Goal: Ask a question: Seek information or help from site administrators or community

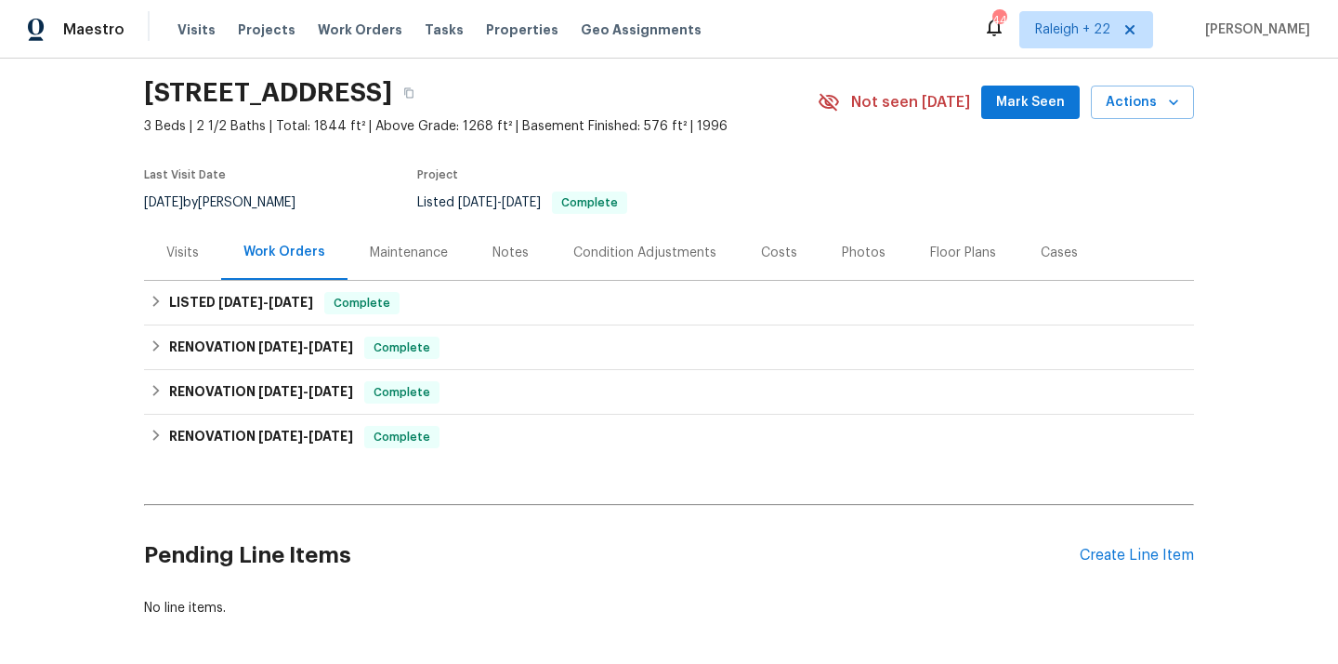
scroll to position [137, 0]
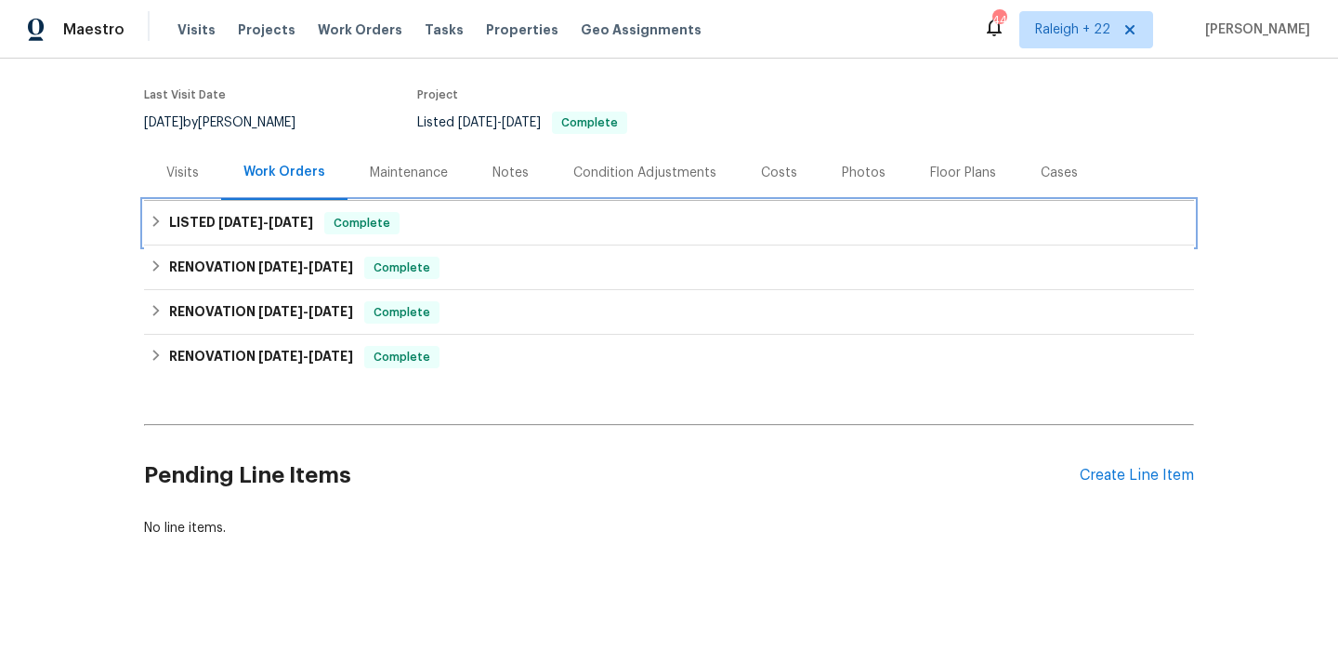
click at [157, 217] on icon at bounding box center [156, 221] width 13 height 13
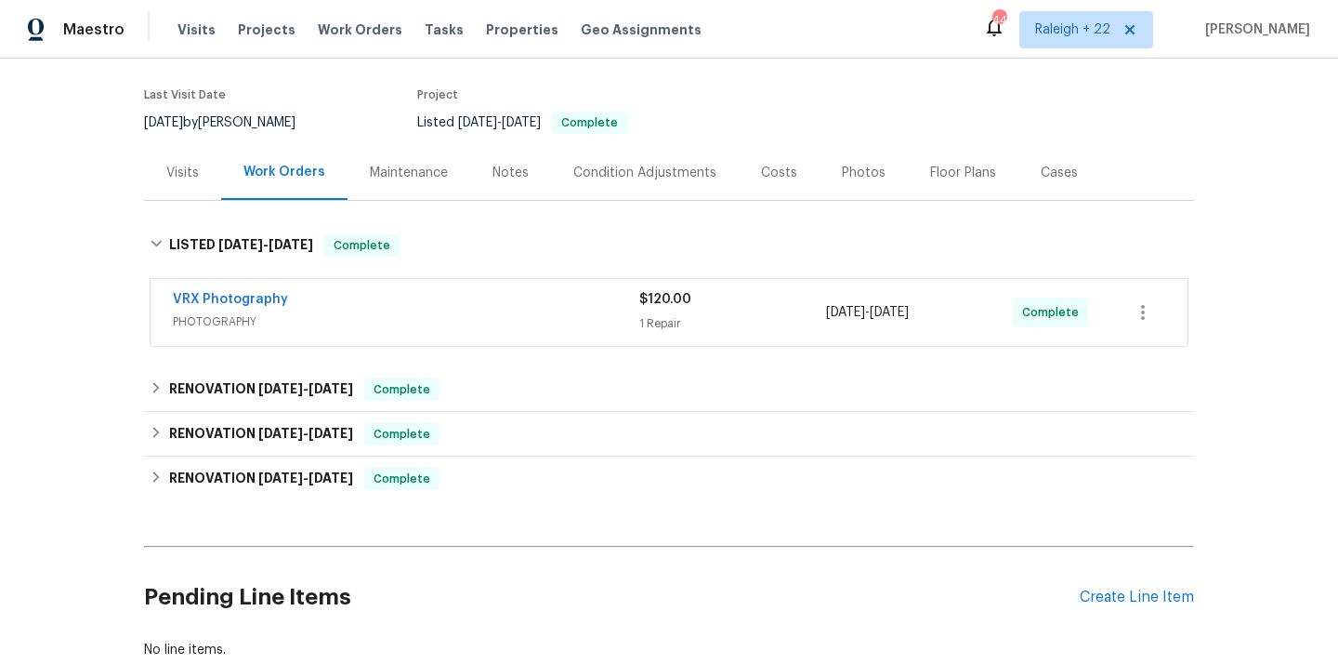
click at [188, 323] on span "PHOTOGRAPHY" at bounding box center [406, 321] width 467 height 19
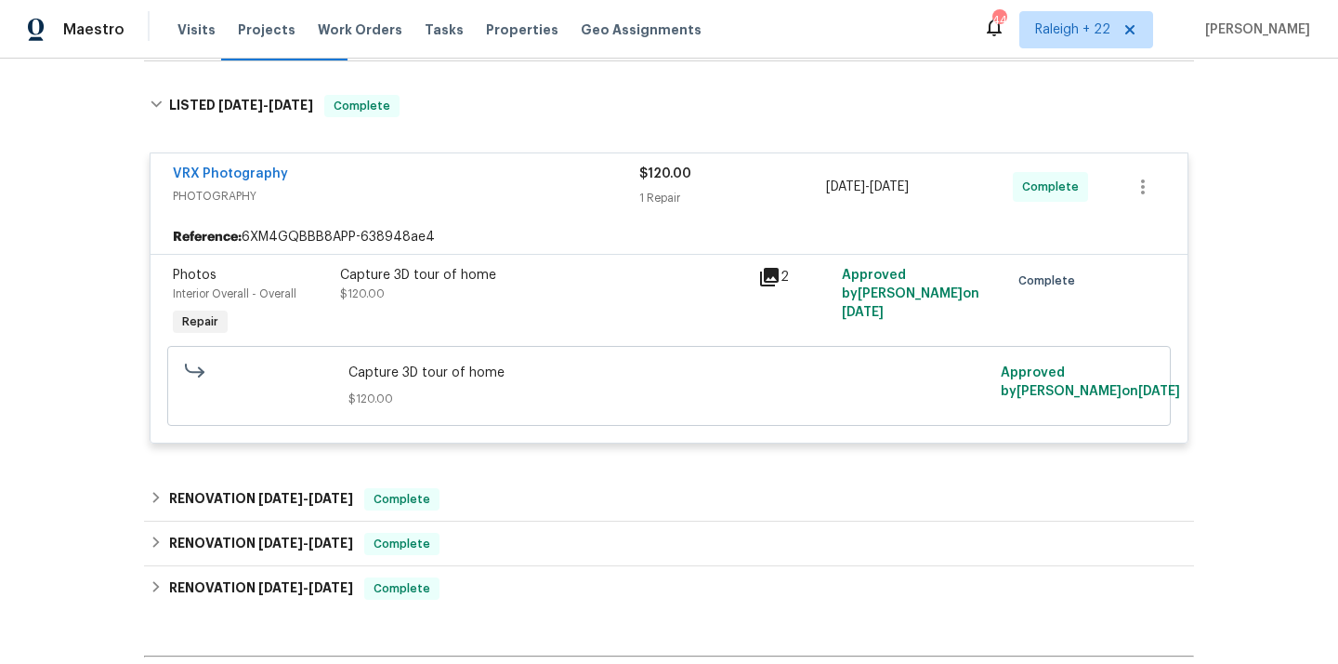
scroll to position [319, 0]
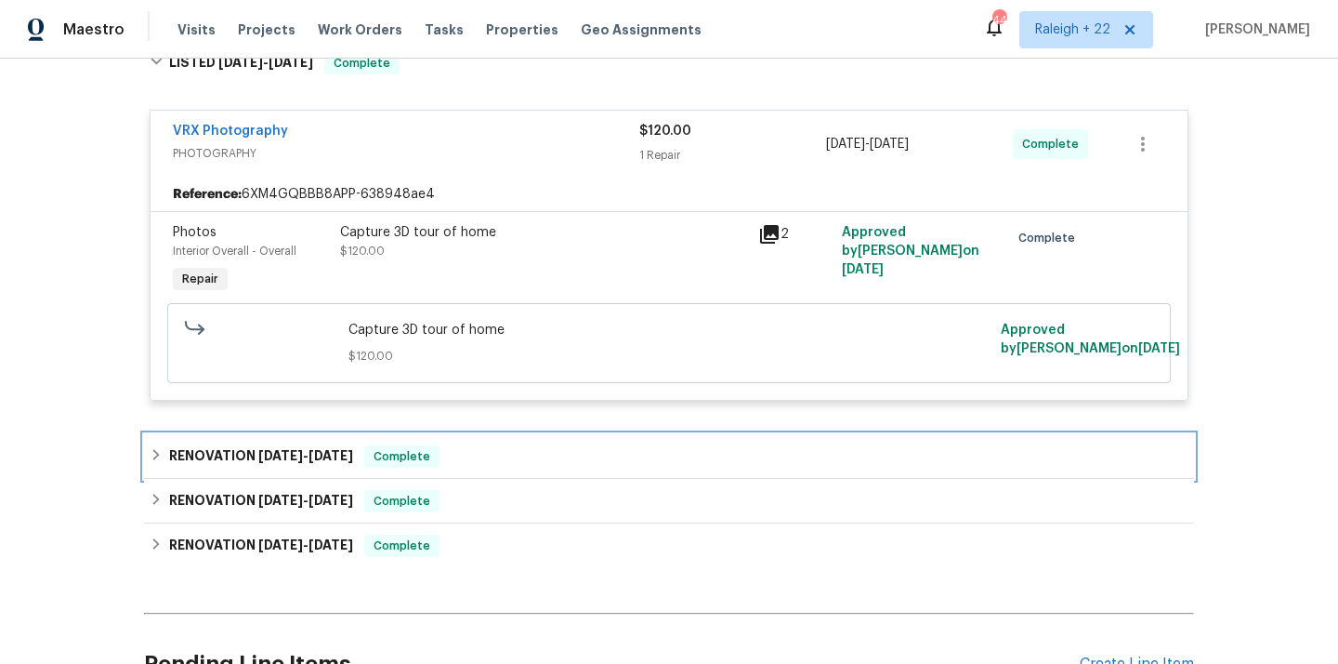
click at [161, 455] on icon at bounding box center [156, 454] width 13 height 13
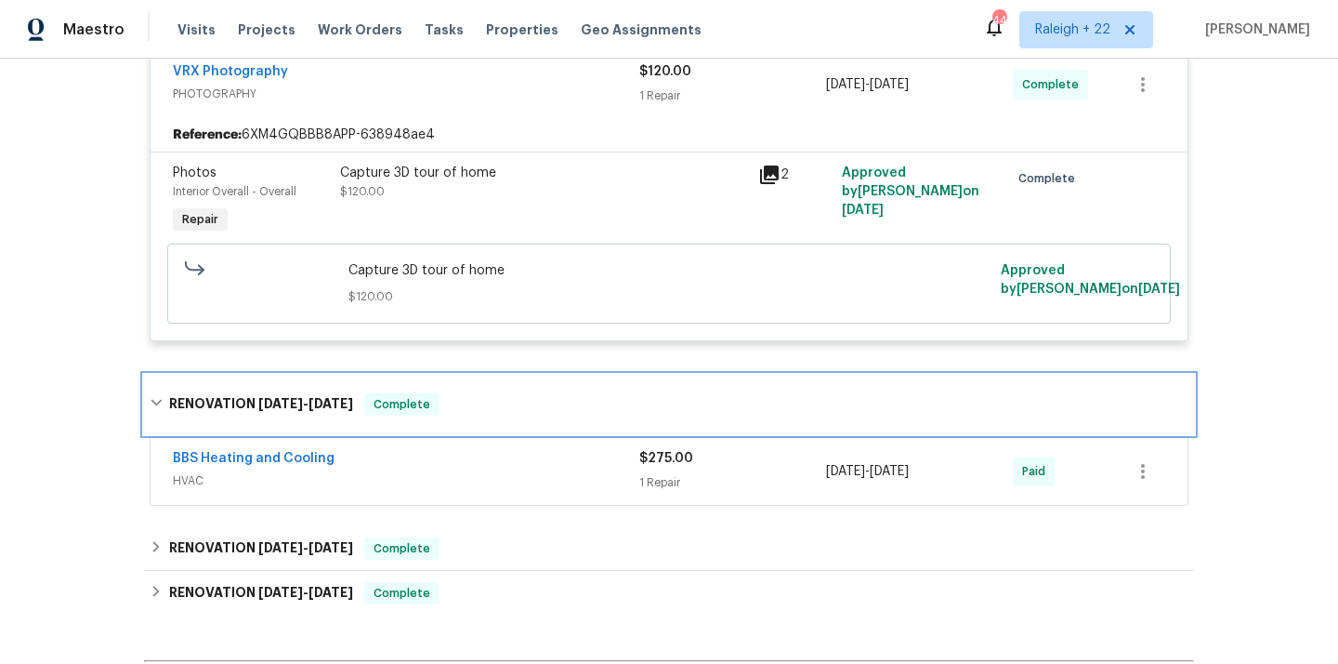
scroll to position [414, 0]
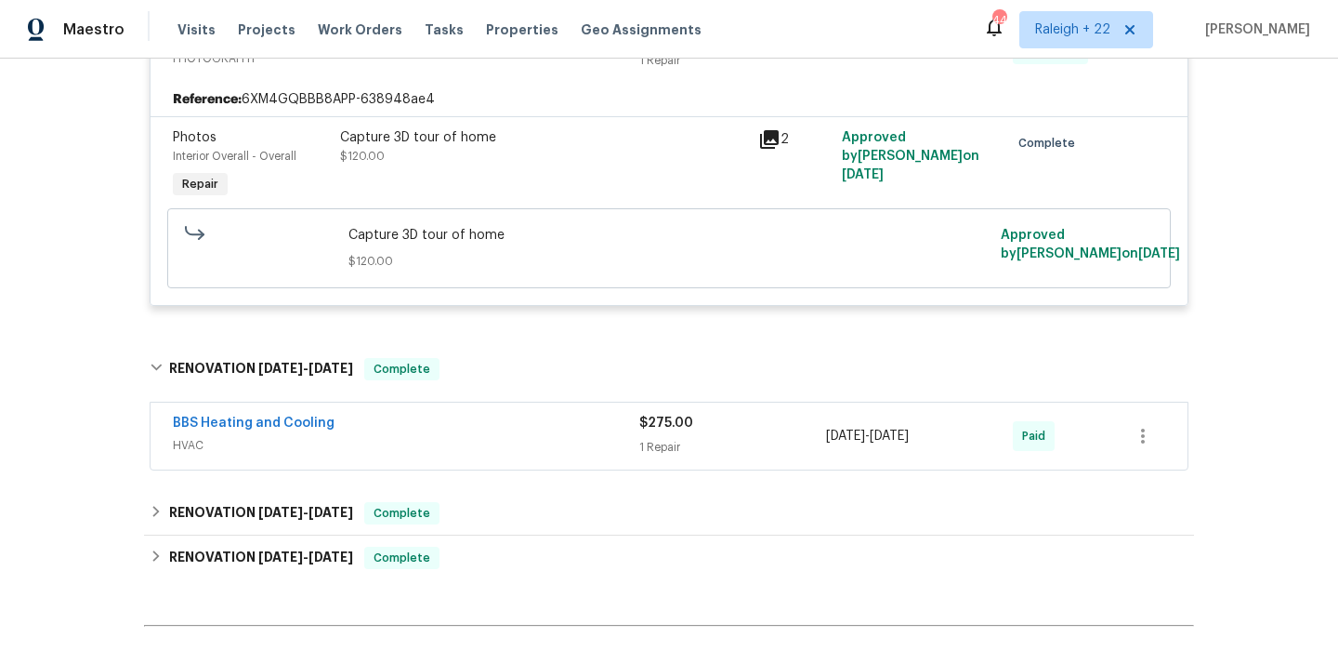
click at [189, 444] on span "HVAC" at bounding box center [406, 445] width 467 height 19
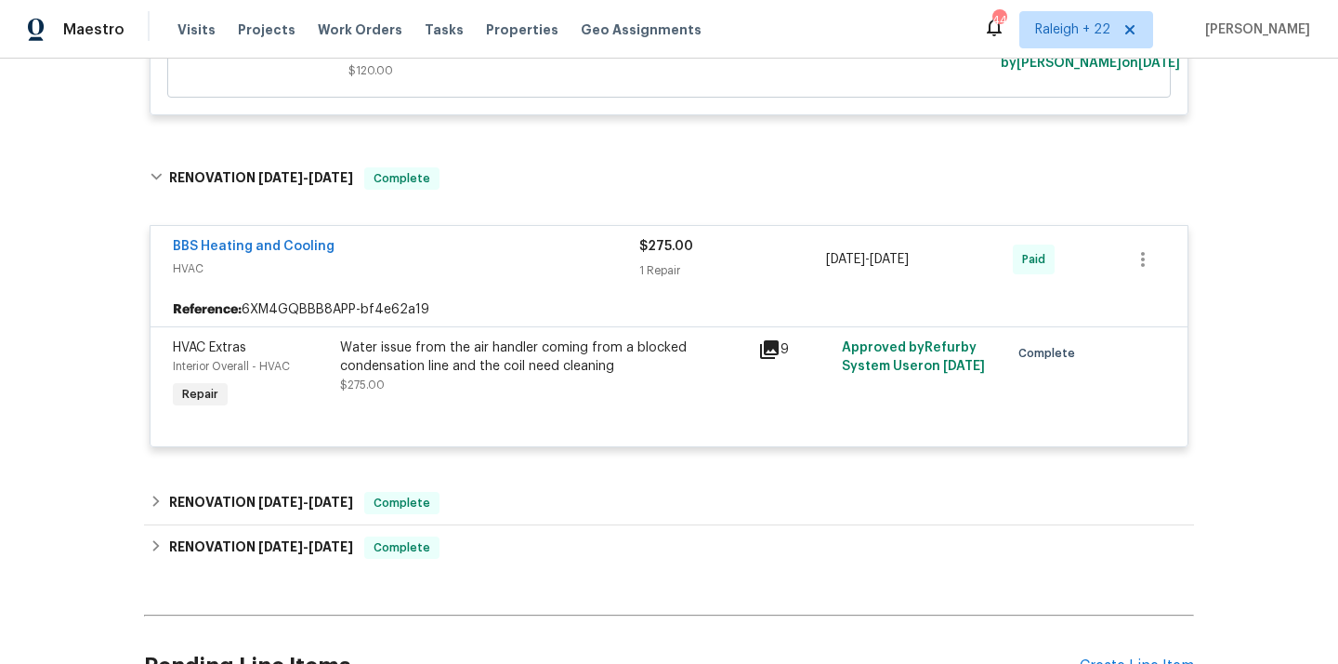
scroll to position [607, 0]
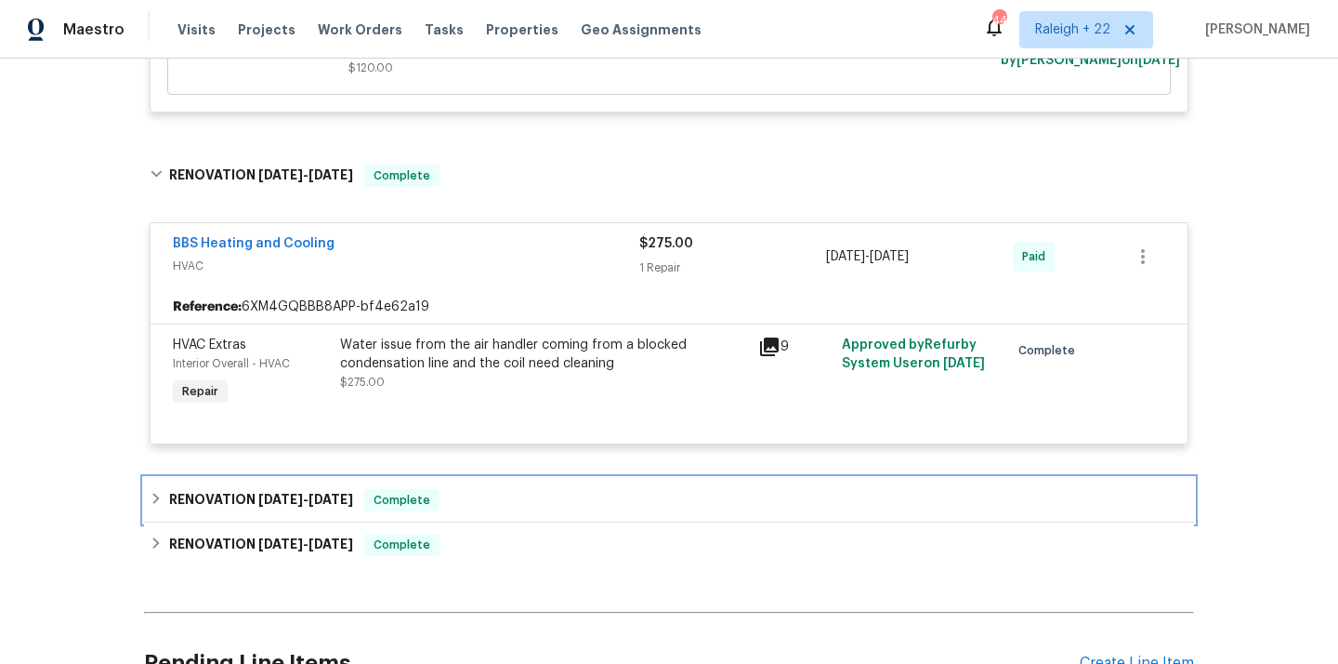
click at [151, 498] on icon at bounding box center [156, 498] width 13 height 13
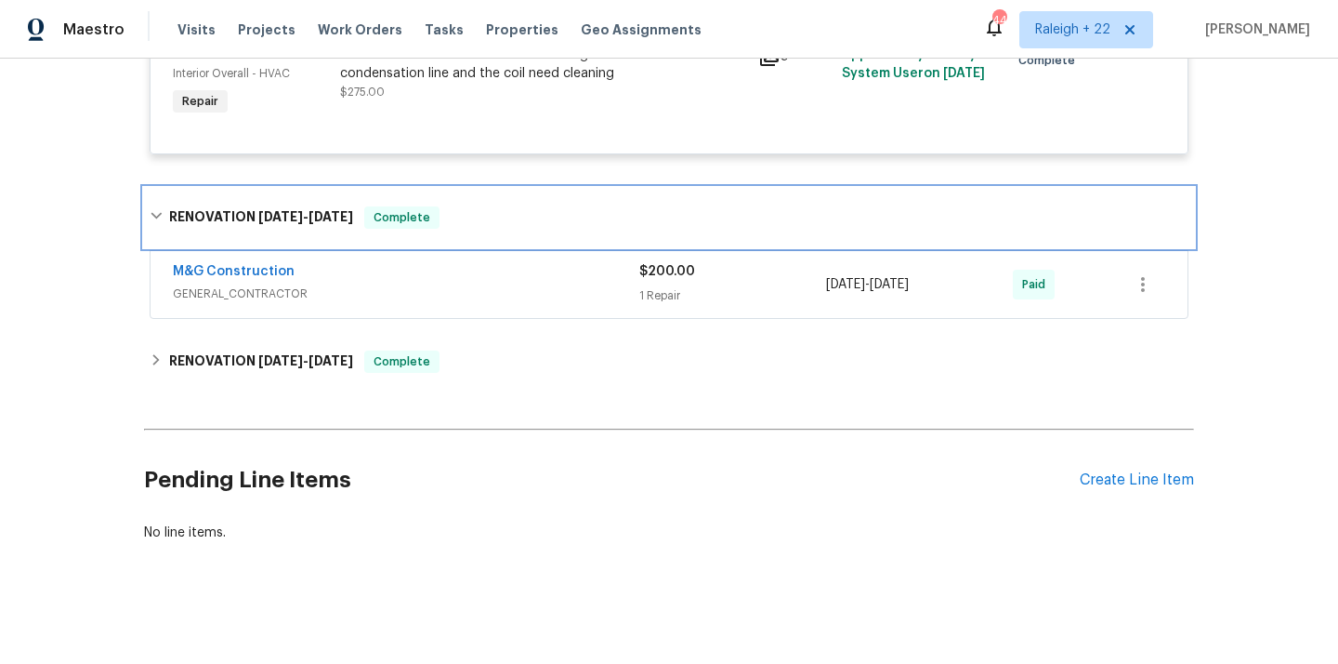
scroll to position [902, 0]
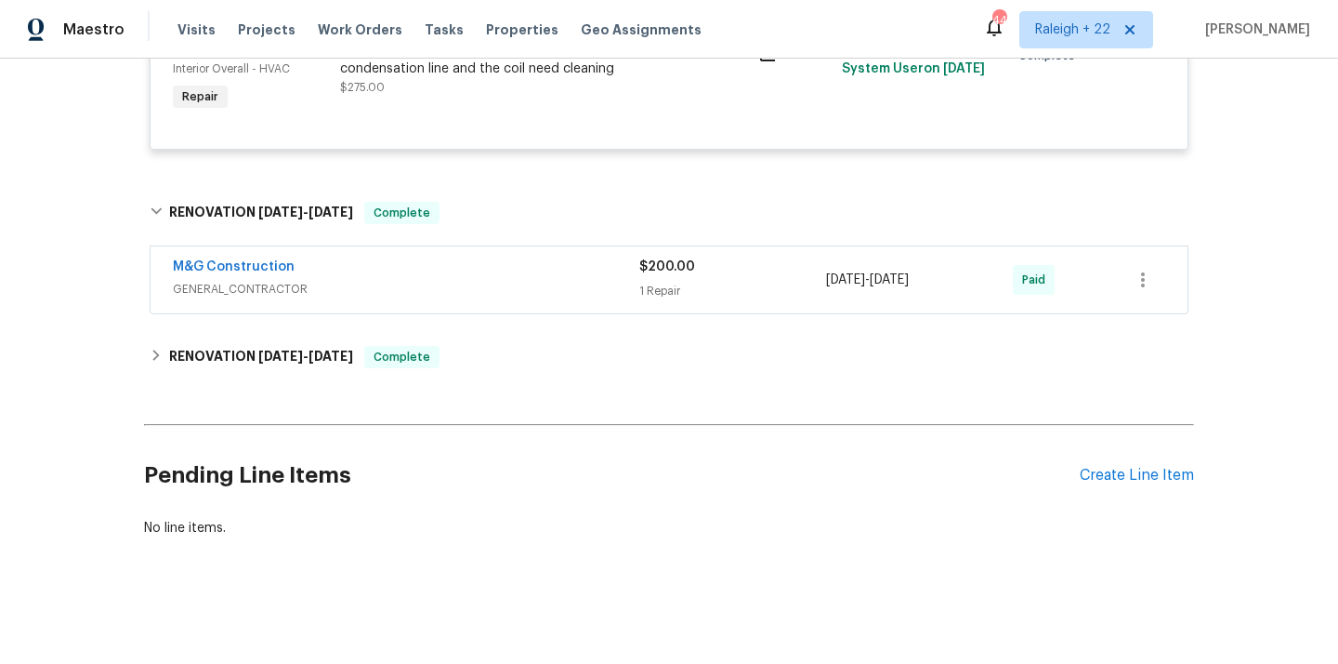
click at [271, 289] on span "GENERAL_CONTRACTOR" at bounding box center [406, 289] width 467 height 19
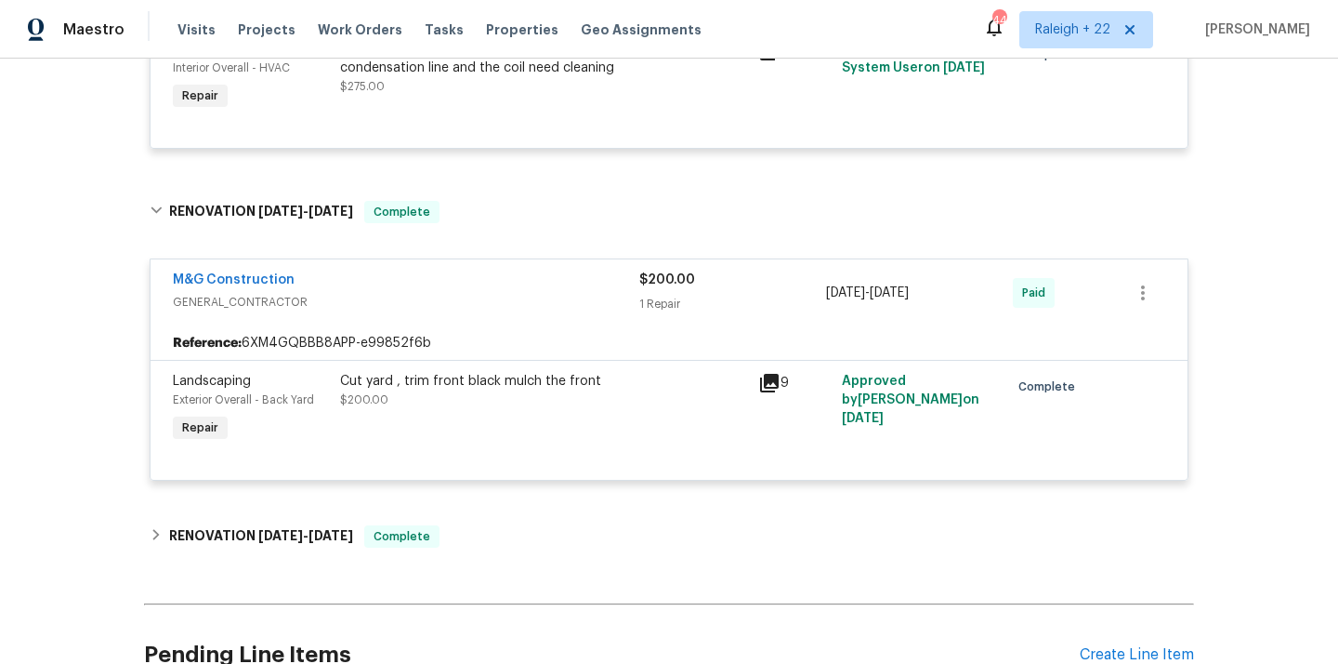
scroll to position [959, 0]
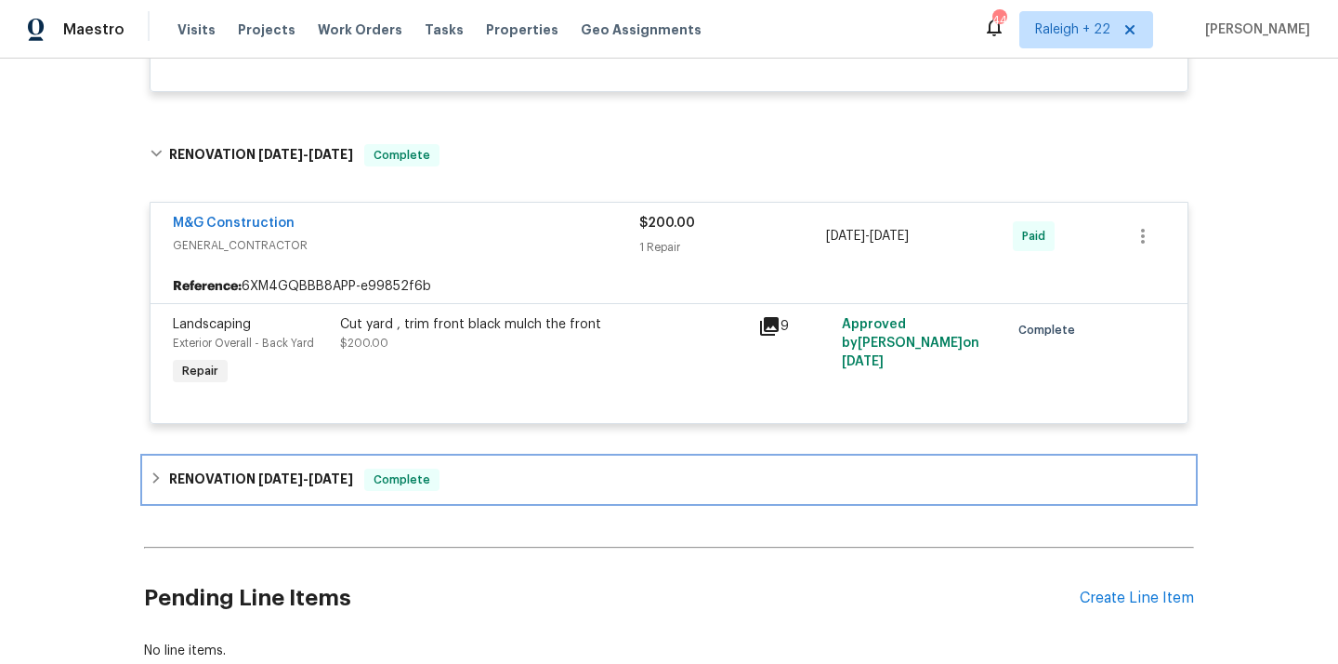
click at [154, 478] on icon at bounding box center [156, 477] width 13 height 13
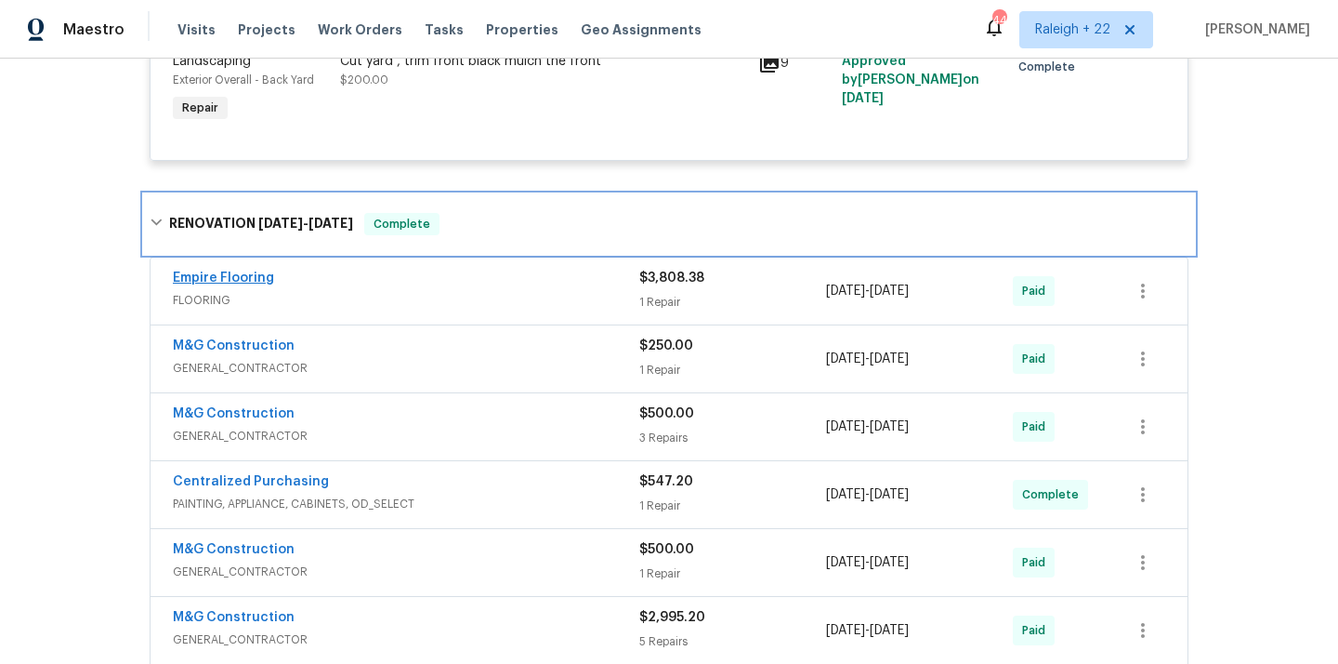
scroll to position [1598, 0]
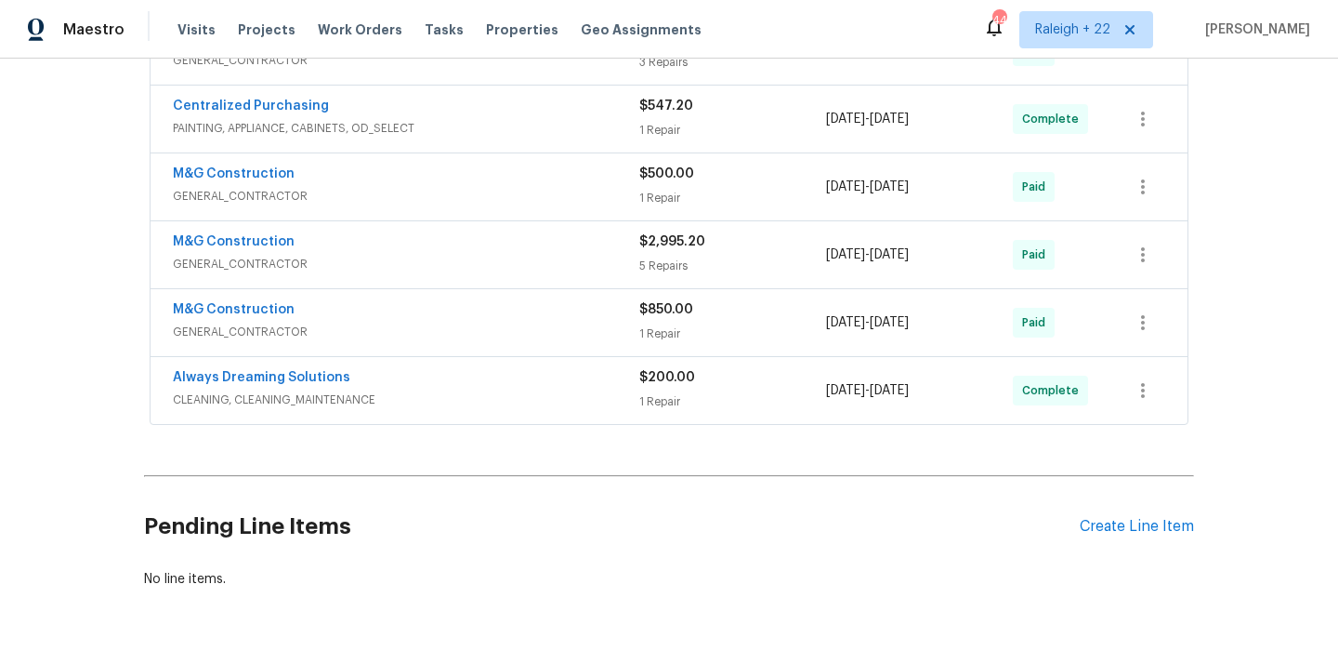
click at [243, 397] on span "CLEANING, CLEANING_MAINTENANCE" at bounding box center [406, 399] width 467 height 19
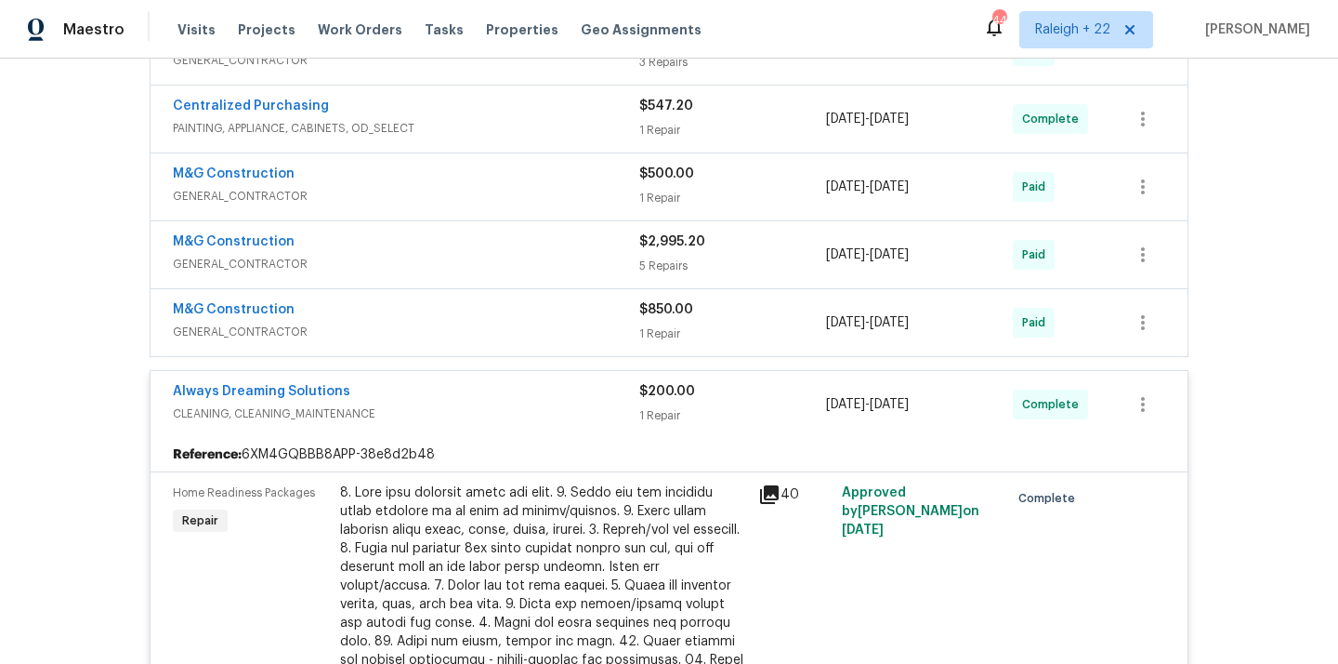
click at [265, 334] on span "GENERAL_CONTRACTOR" at bounding box center [406, 332] width 467 height 19
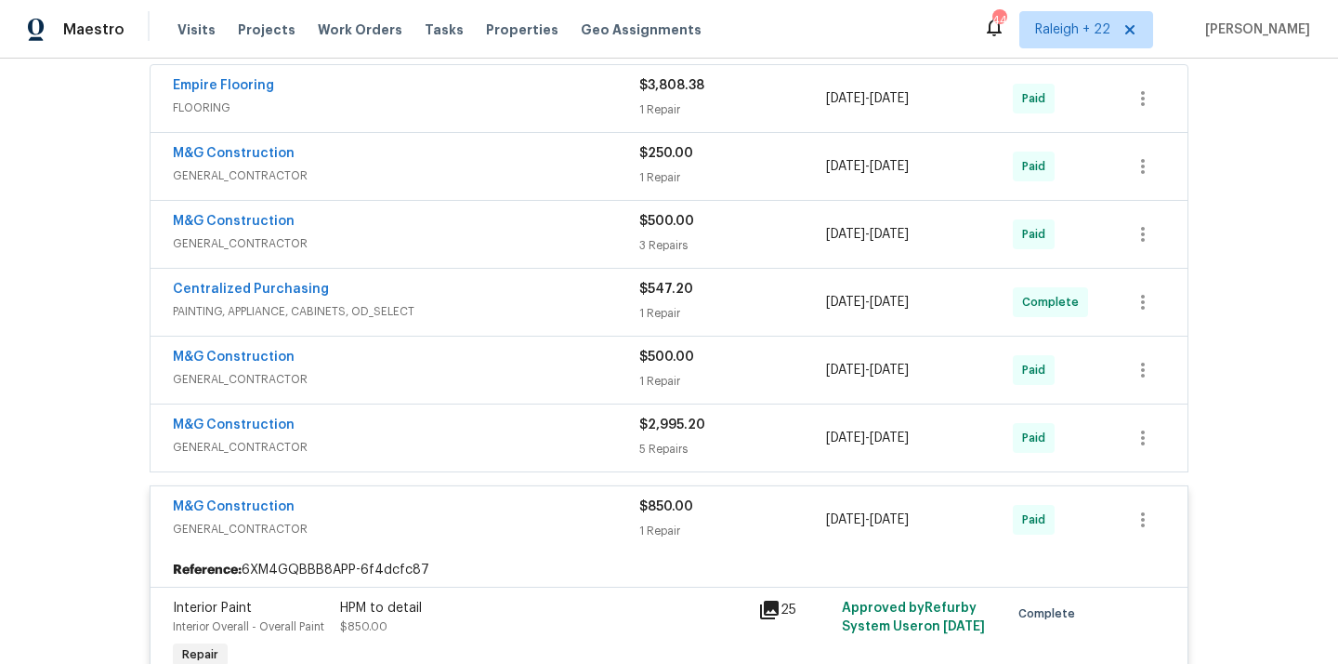
scroll to position [1397, 0]
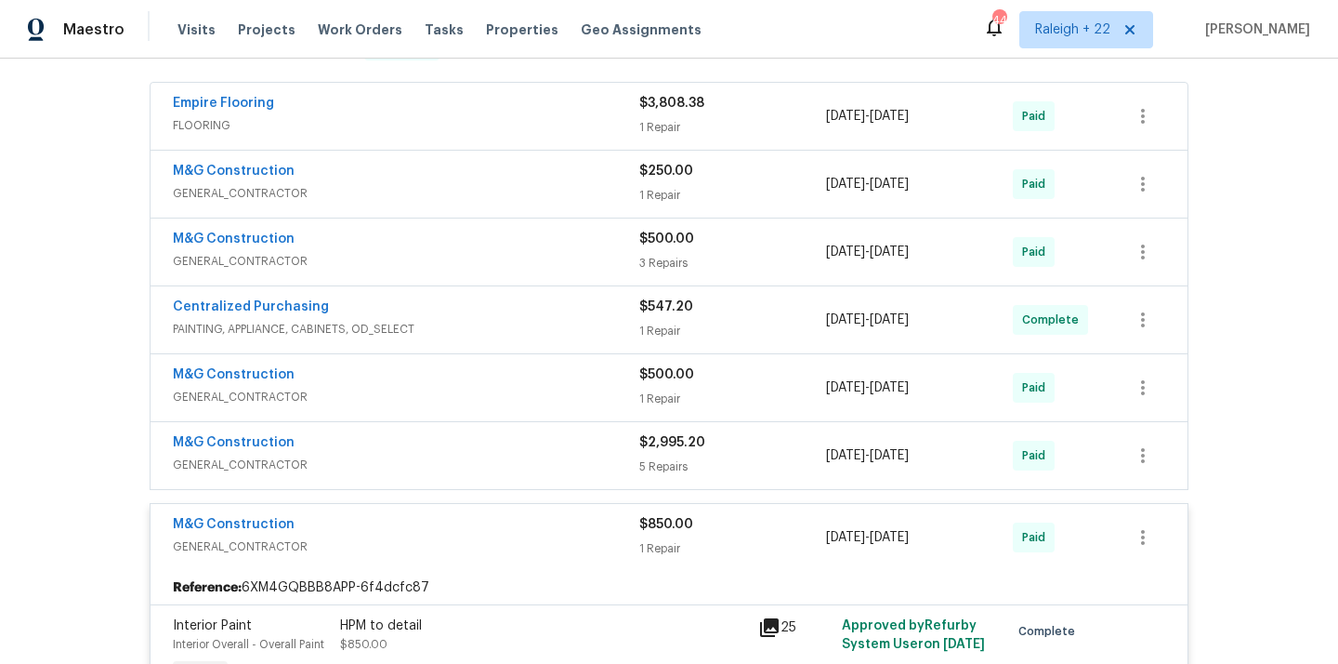
click at [231, 462] on span "GENERAL_CONTRACTOR" at bounding box center [406, 464] width 467 height 19
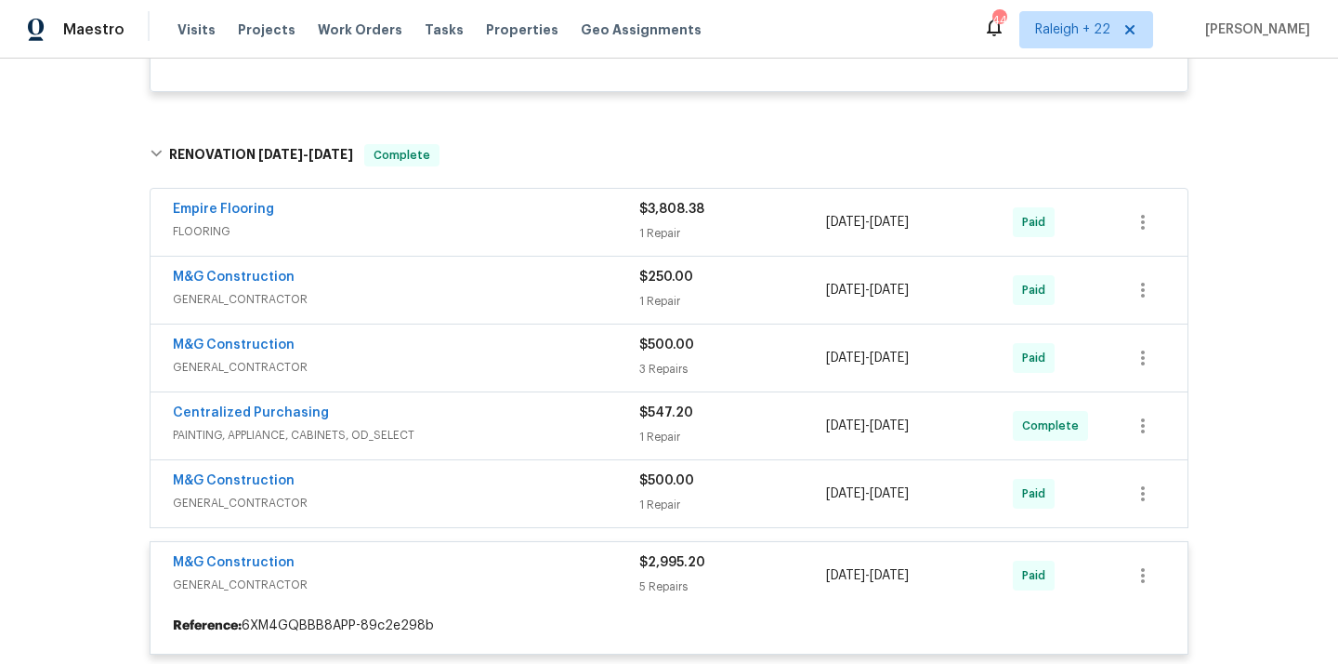
scroll to position [1281, 0]
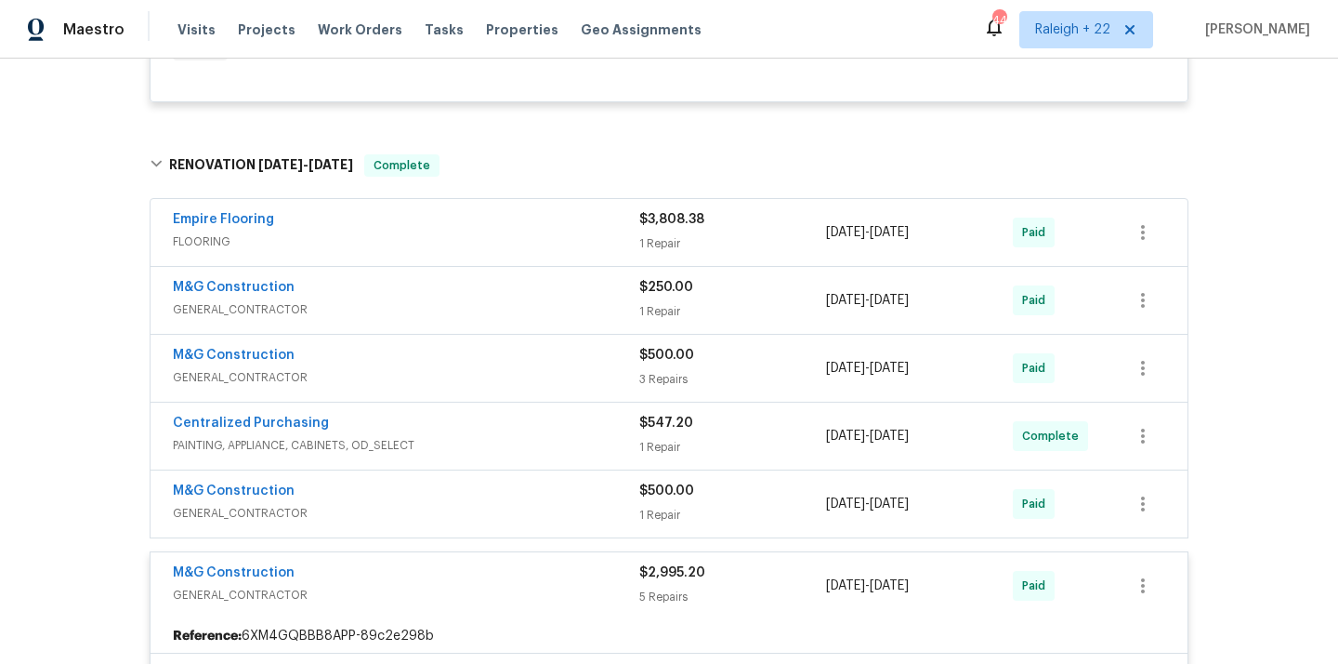
click at [278, 443] on span "PAINTING, APPLIANCE, CABINETS, OD_SELECT" at bounding box center [406, 445] width 467 height 19
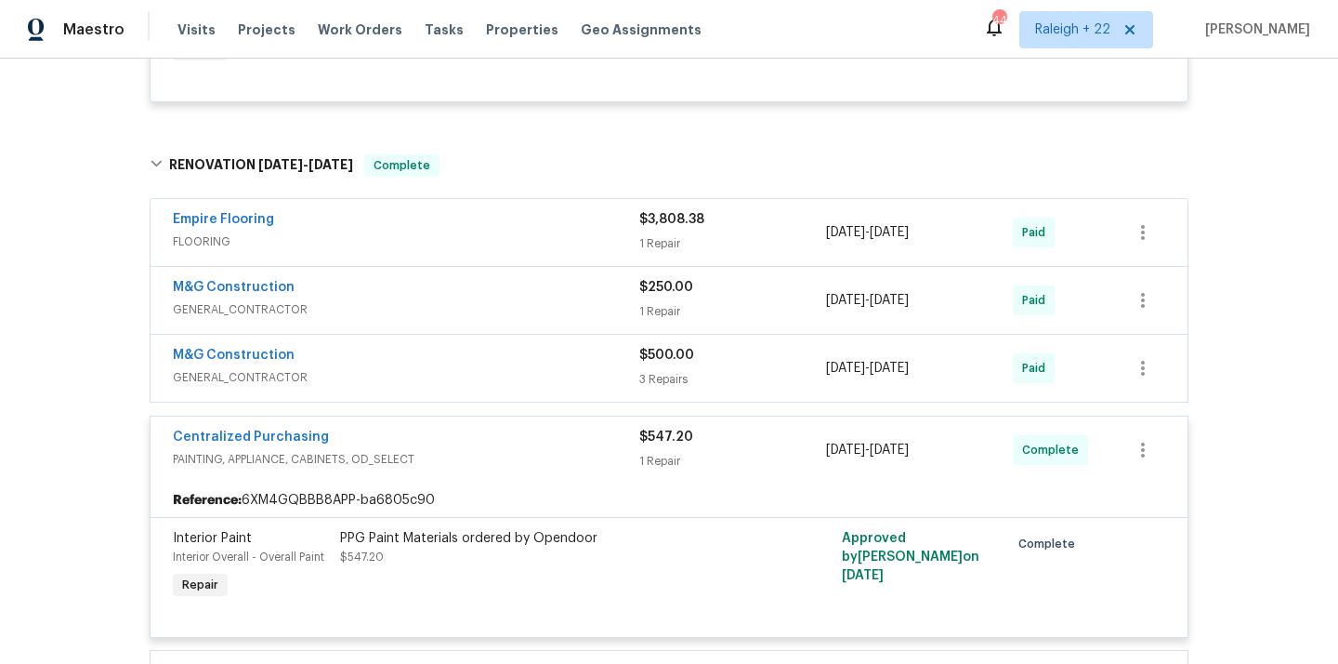
click at [259, 375] on span "GENERAL_CONTRACTOR" at bounding box center [406, 377] width 467 height 19
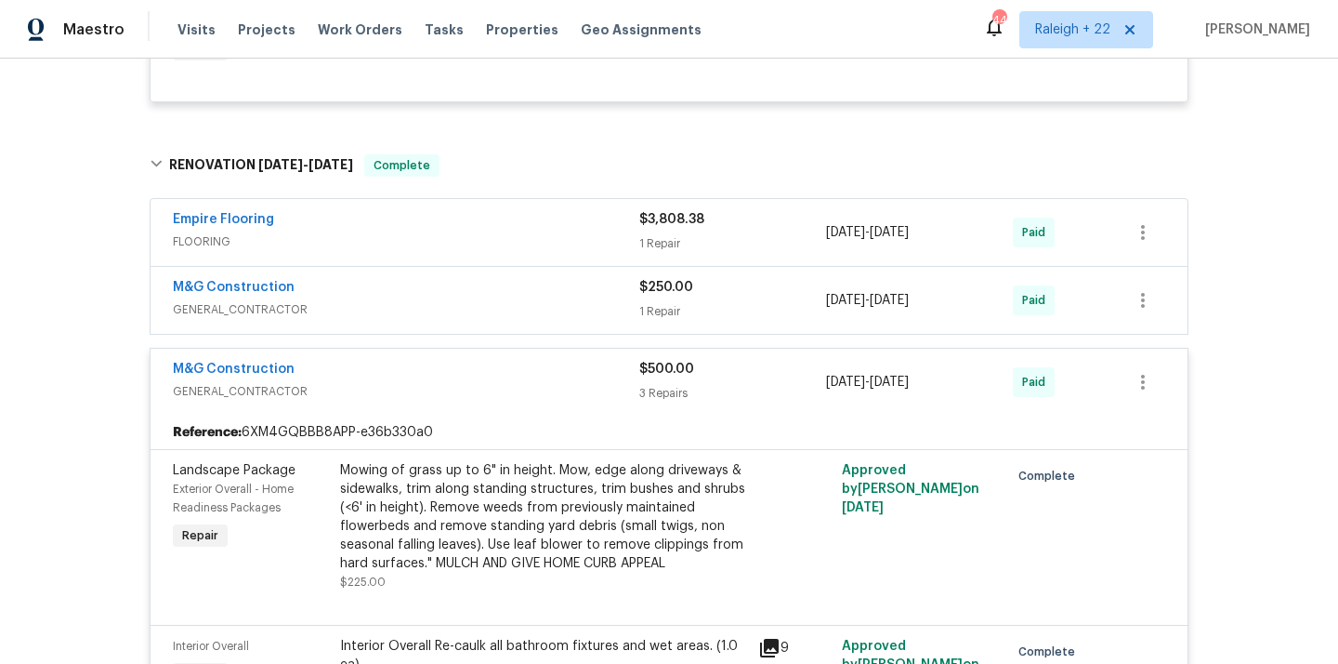
click at [246, 311] on span "GENERAL_CONTRACTOR" at bounding box center [406, 309] width 467 height 19
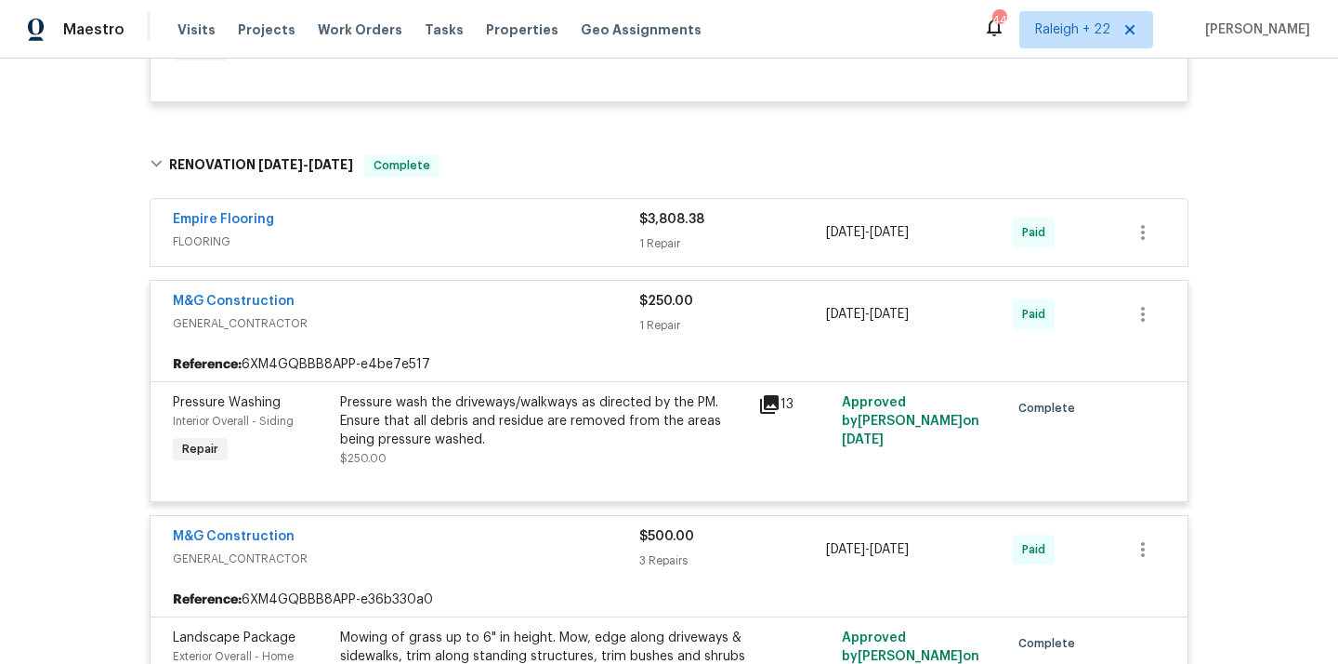
click at [201, 251] on span "FLOORING" at bounding box center [406, 241] width 467 height 19
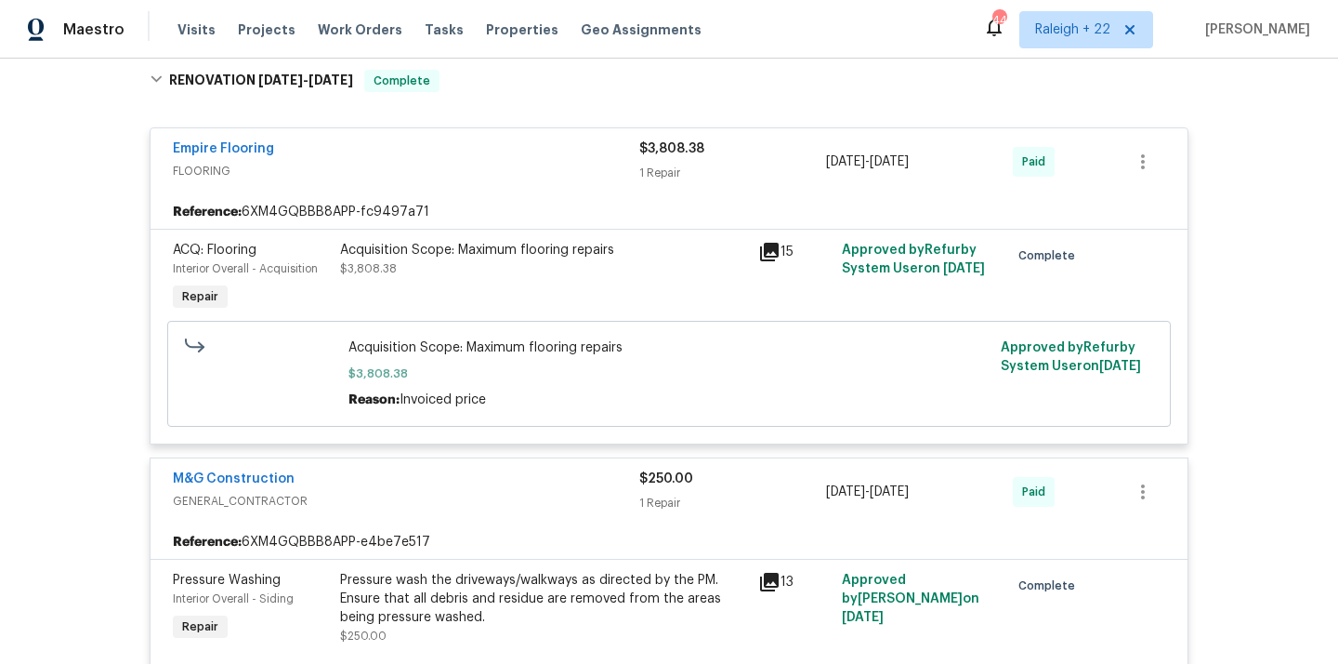
scroll to position [1759, 0]
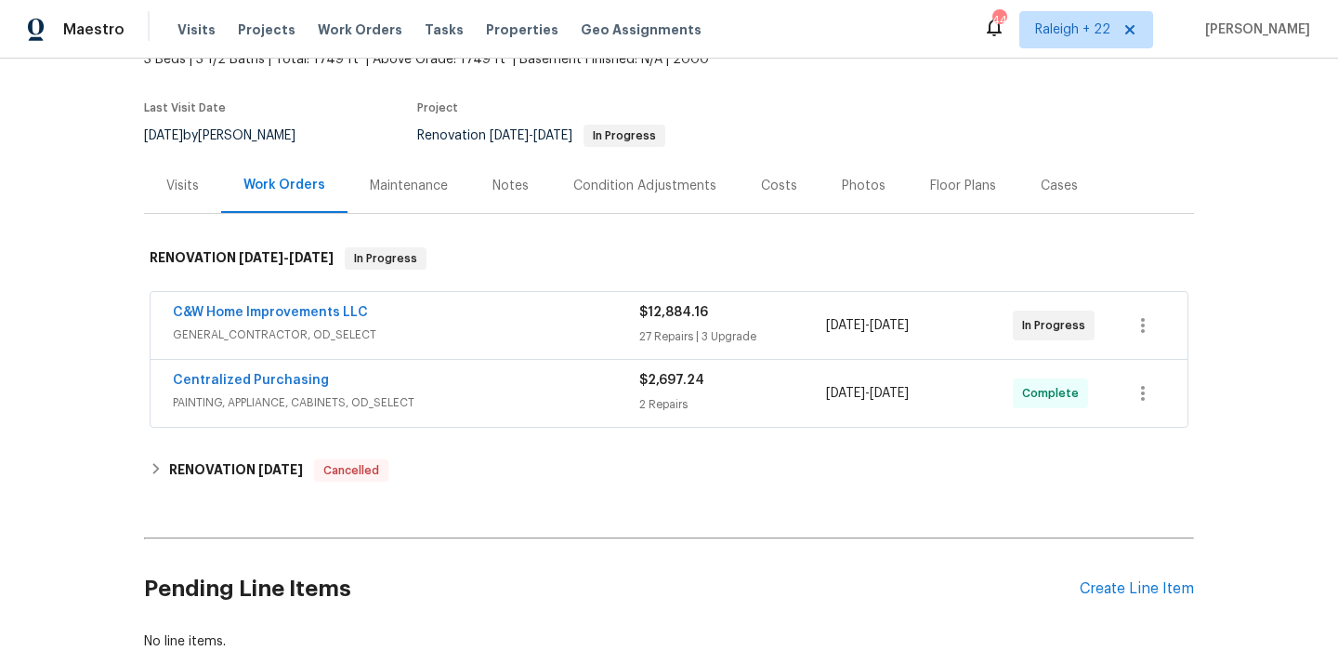
scroll to position [156, 0]
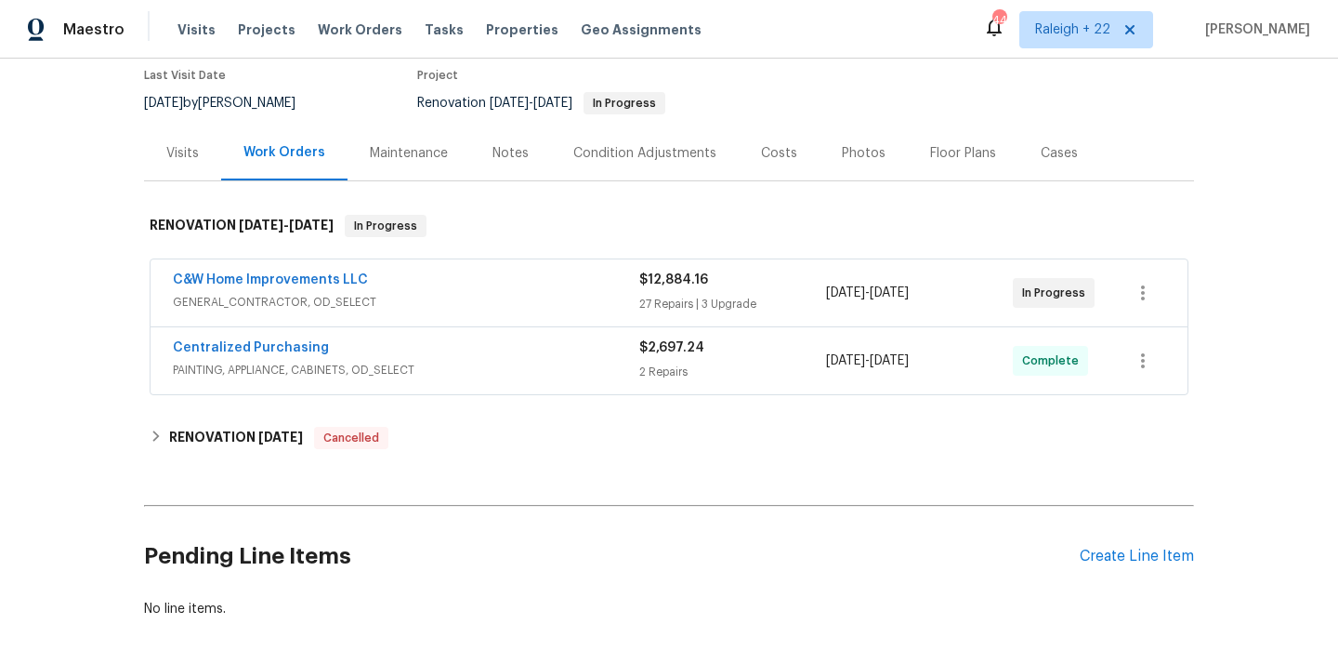
click at [181, 376] on span "PAINTING, APPLIANCE, CABINETS, OD_SELECT" at bounding box center [406, 370] width 467 height 19
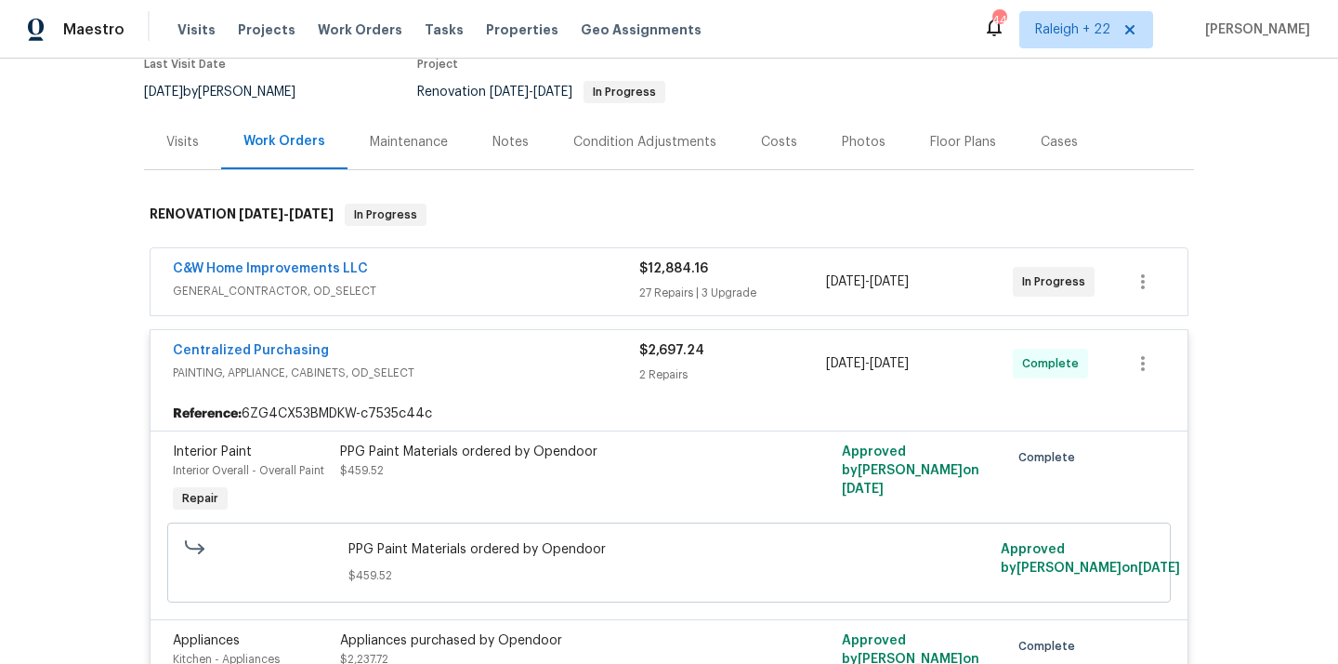
scroll to position [111, 0]
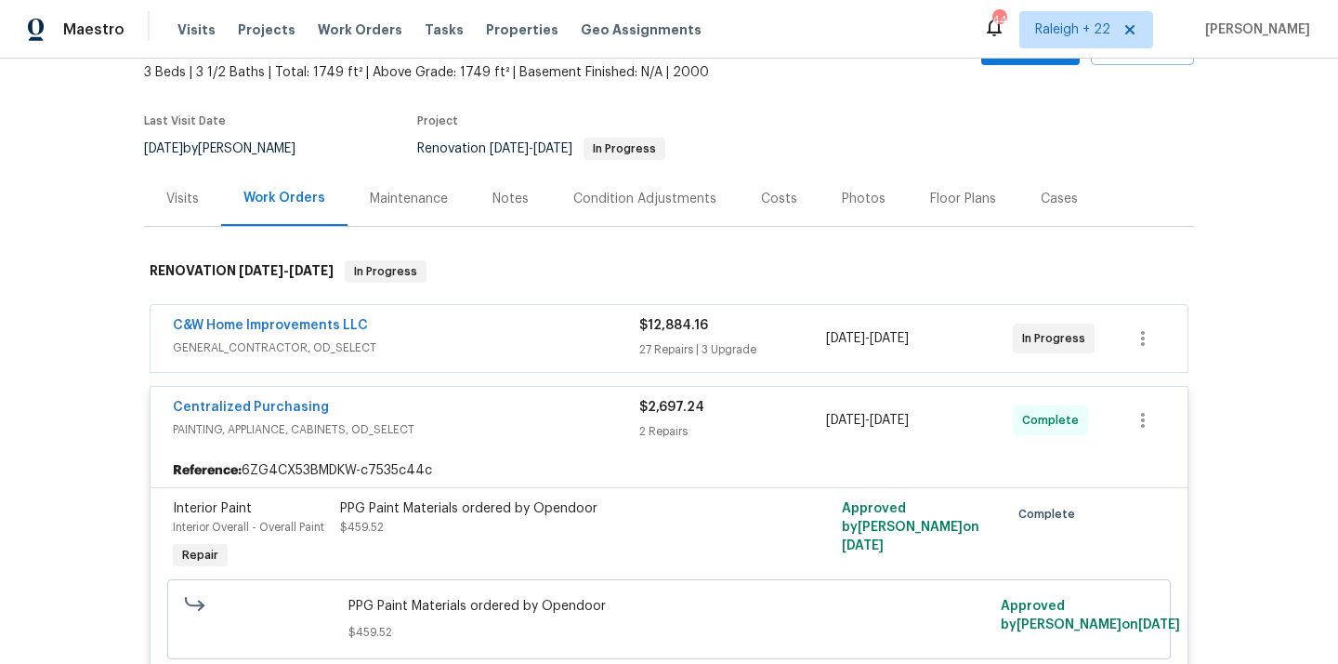
click at [323, 346] on span "GENERAL_CONTRACTOR, OD_SELECT" at bounding box center [406, 347] width 467 height 19
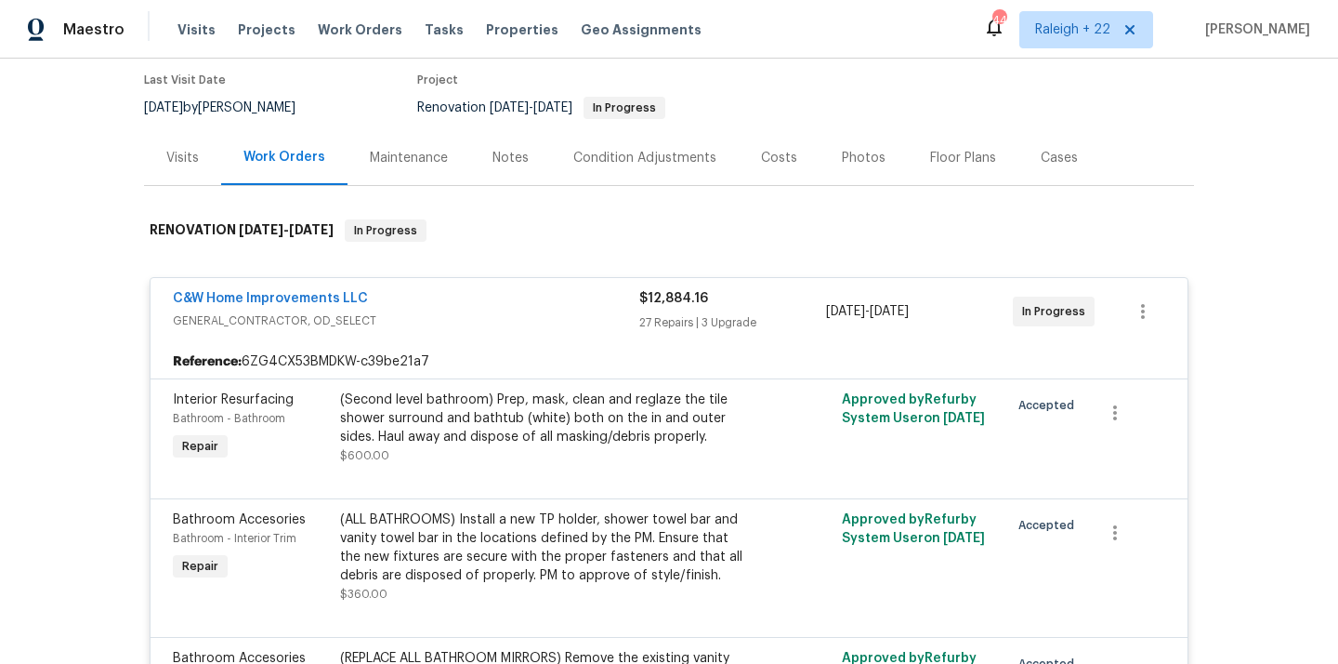
scroll to position [1321, 0]
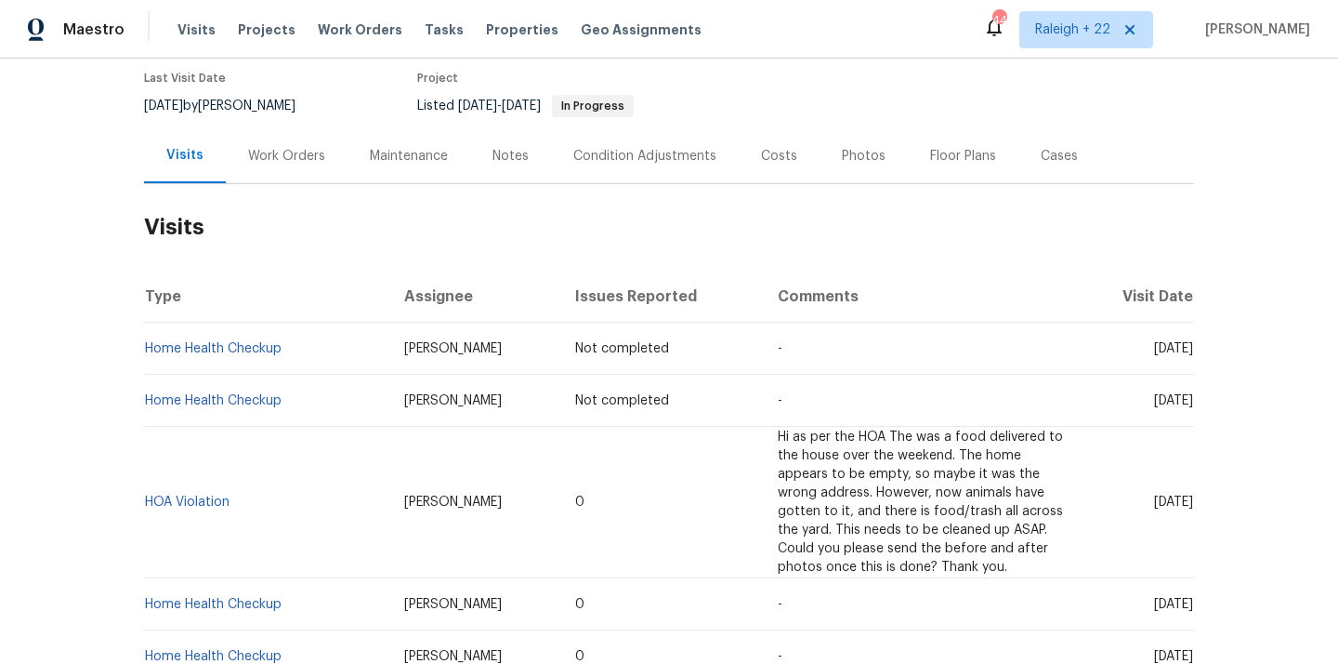
scroll to position [142, 0]
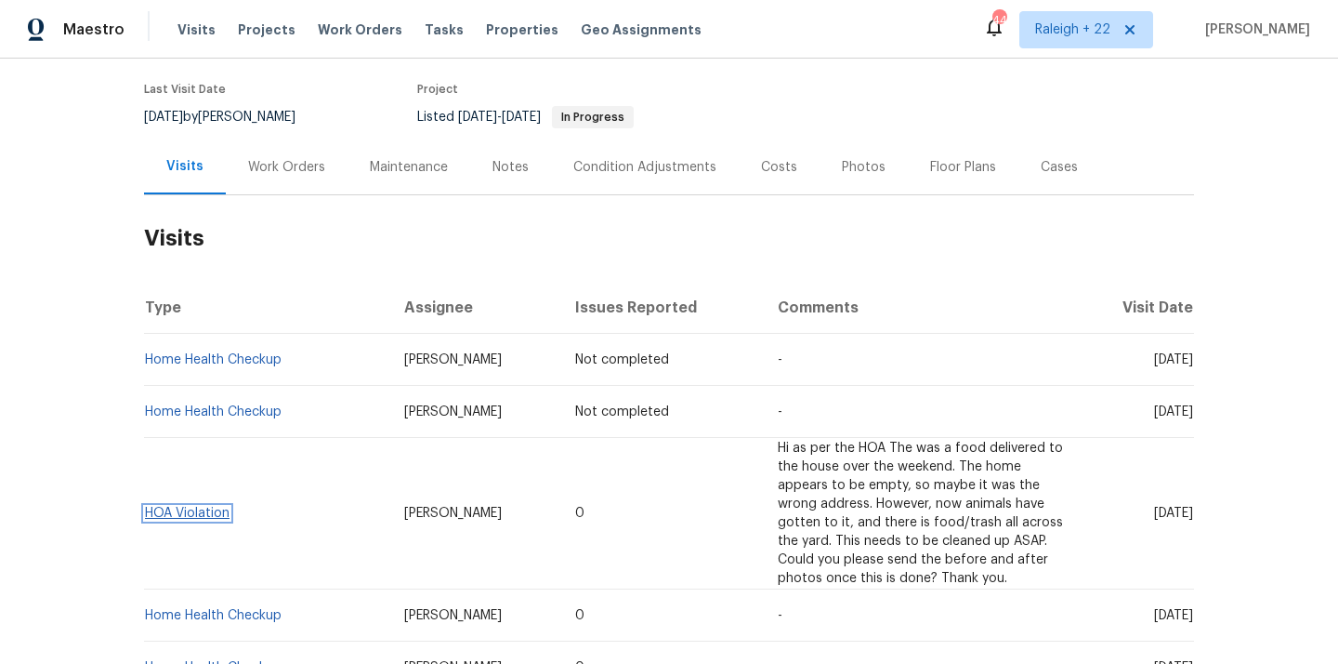
click at [203, 507] on span "HOA Violation" at bounding box center [187, 513] width 85 height 13
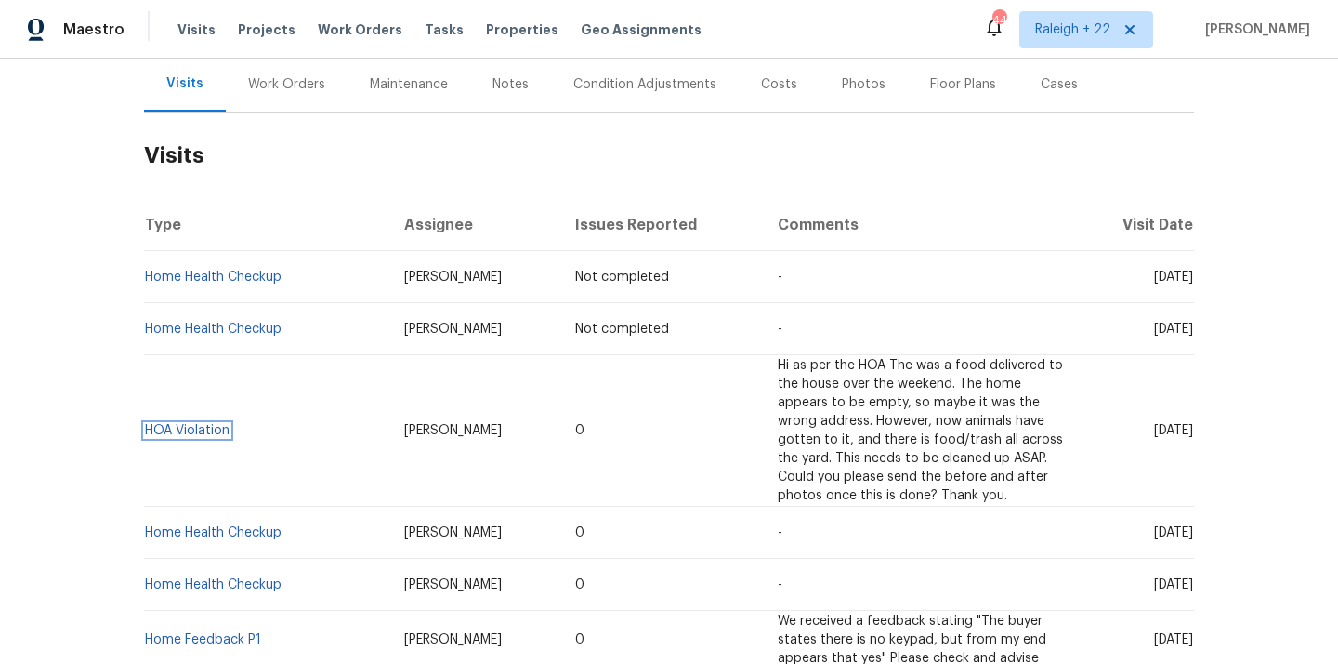
scroll to position [256, 0]
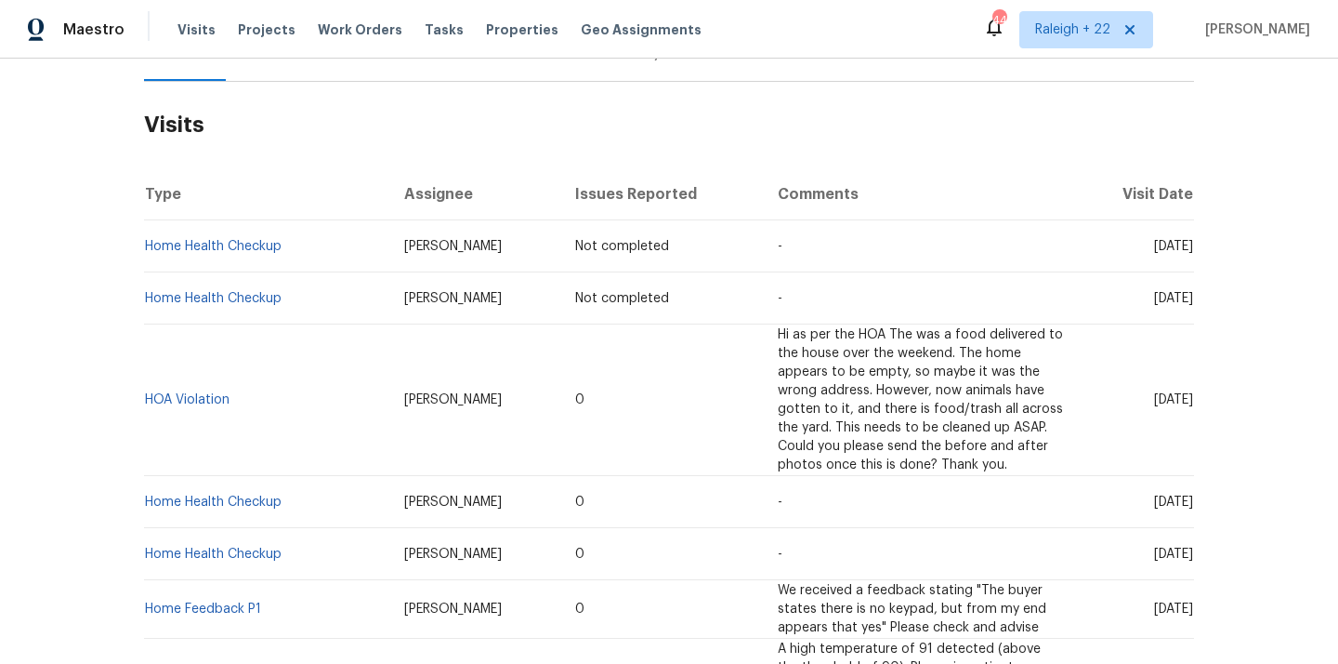
click at [778, 370] on span "Hi as per the HOA The was a food delivered to the house over the weekend. The h…" at bounding box center [920, 399] width 285 height 143
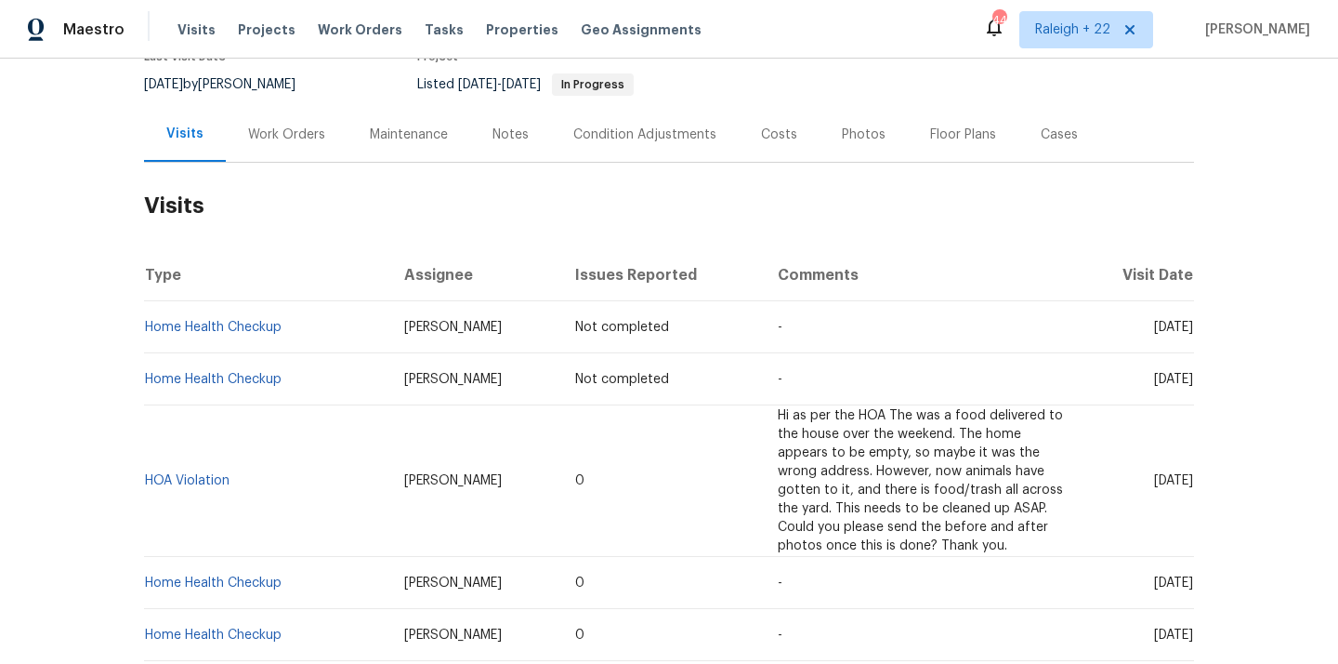
scroll to position [0, 0]
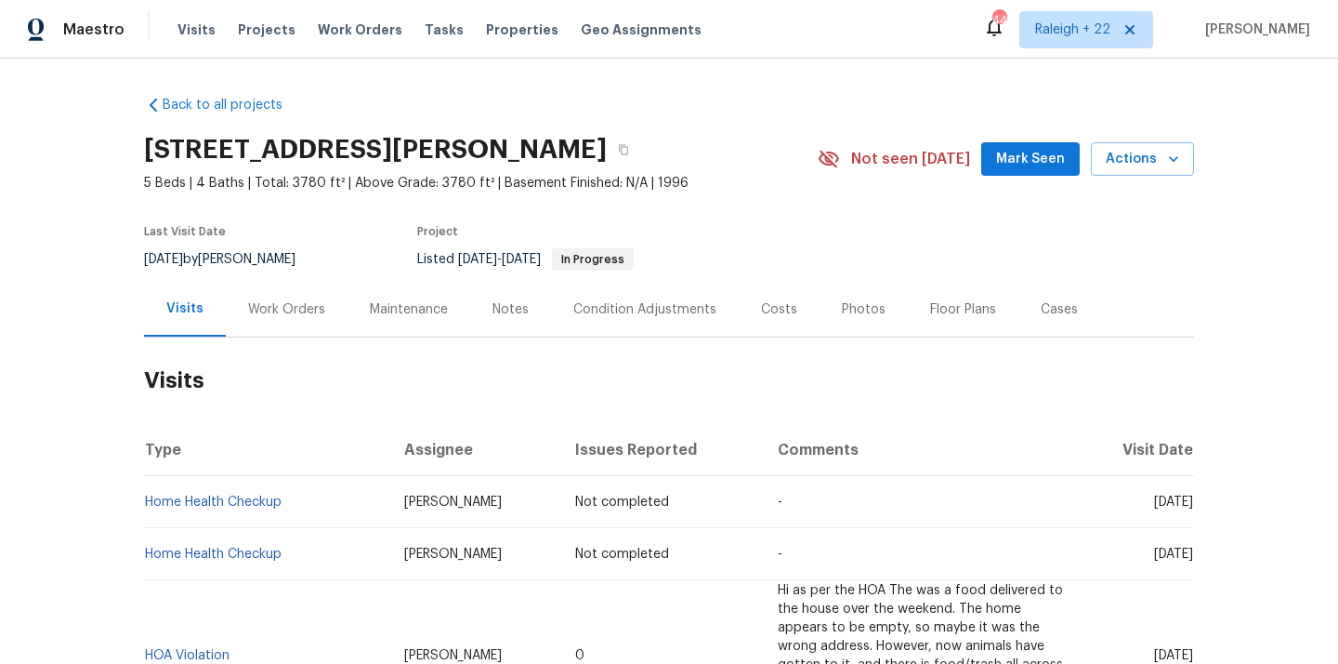
click at [275, 311] on div "Work Orders" at bounding box center [286, 309] width 77 height 19
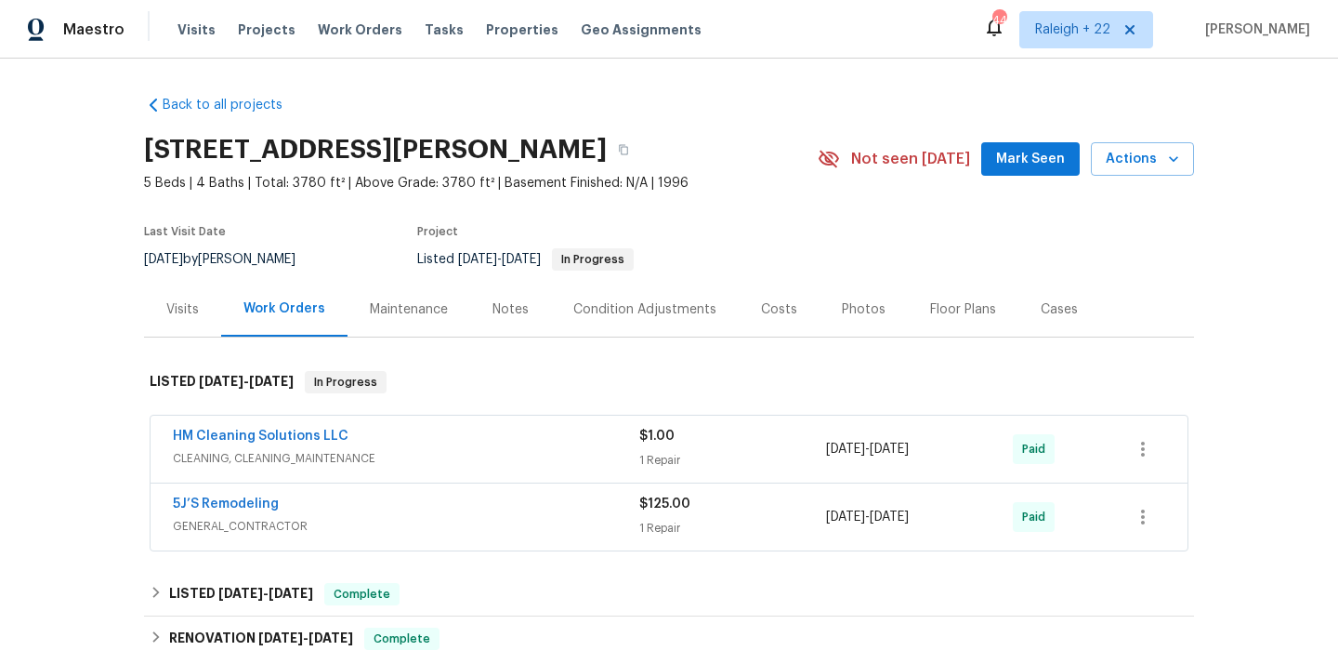
click at [182, 309] on div "Visits" at bounding box center [182, 309] width 33 height 19
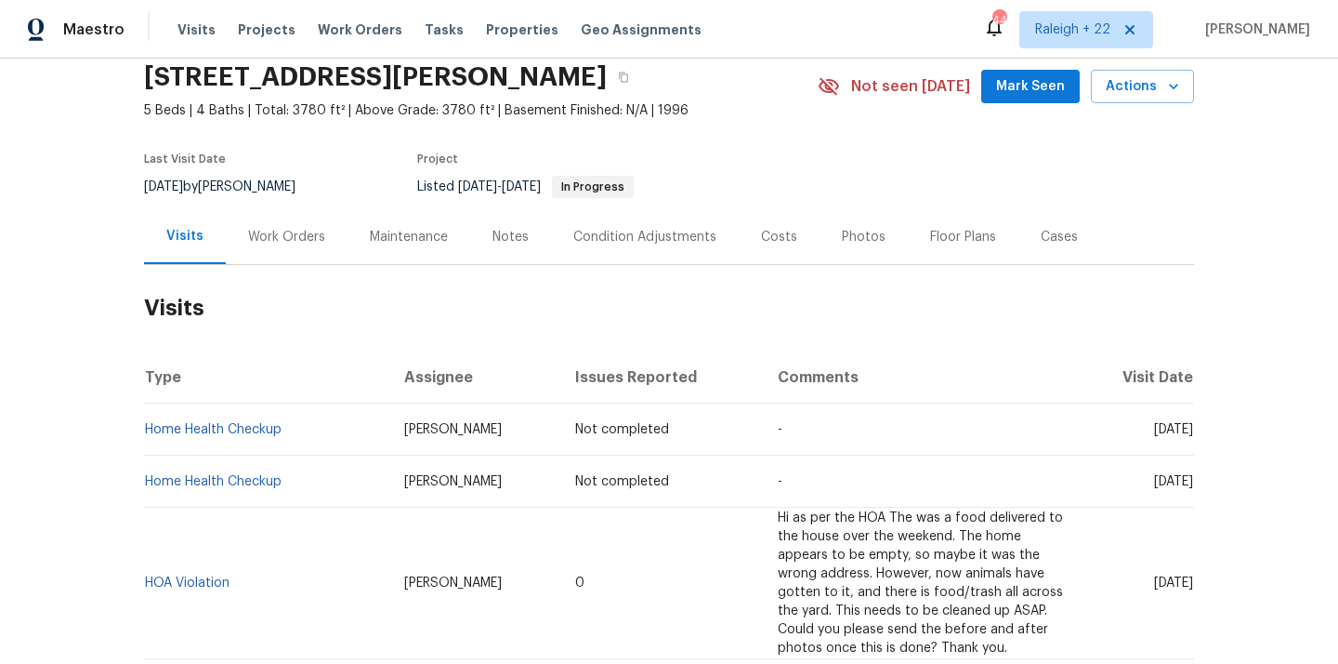
scroll to position [232, 0]
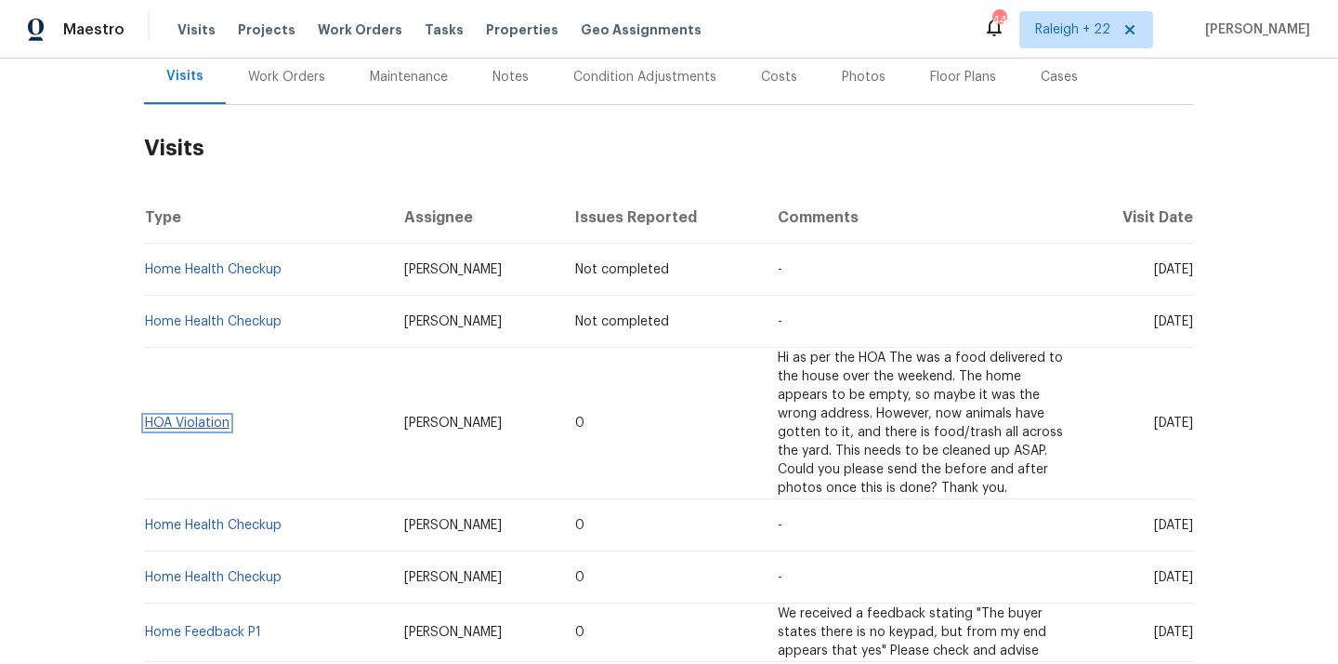
click at [202, 416] on link "HOA Violation" at bounding box center [187, 422] width 85 height 13
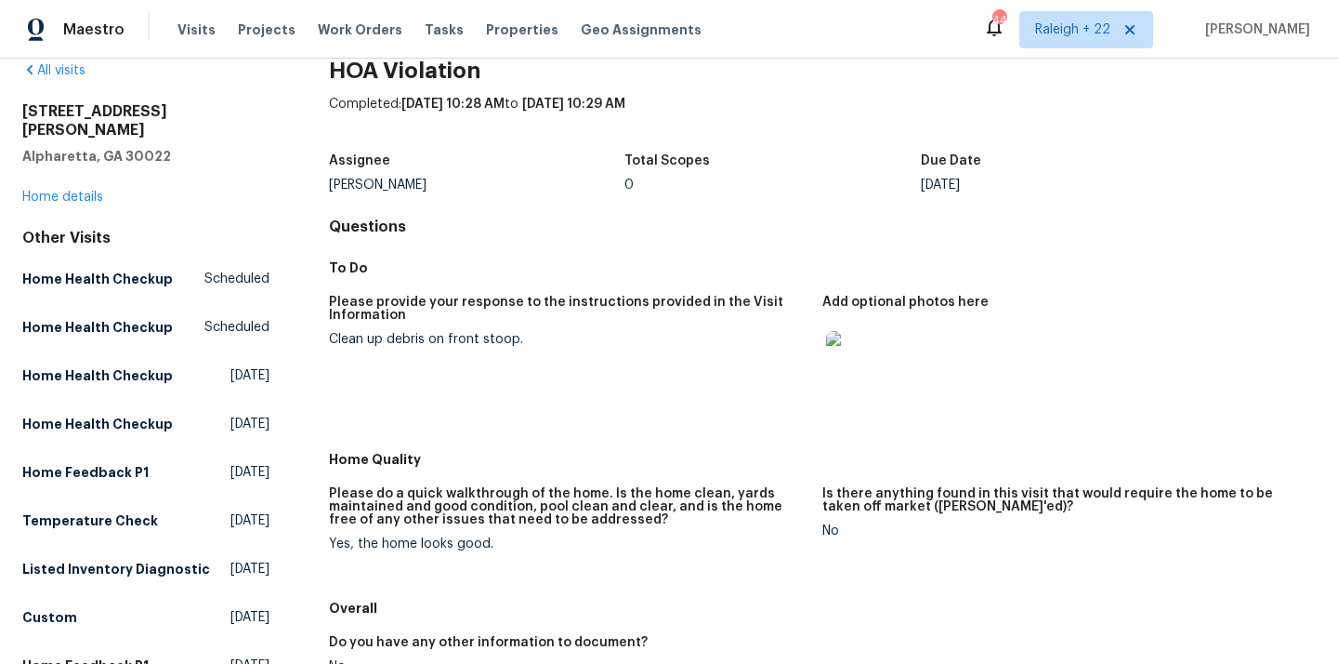
scroll to position [36, 0]
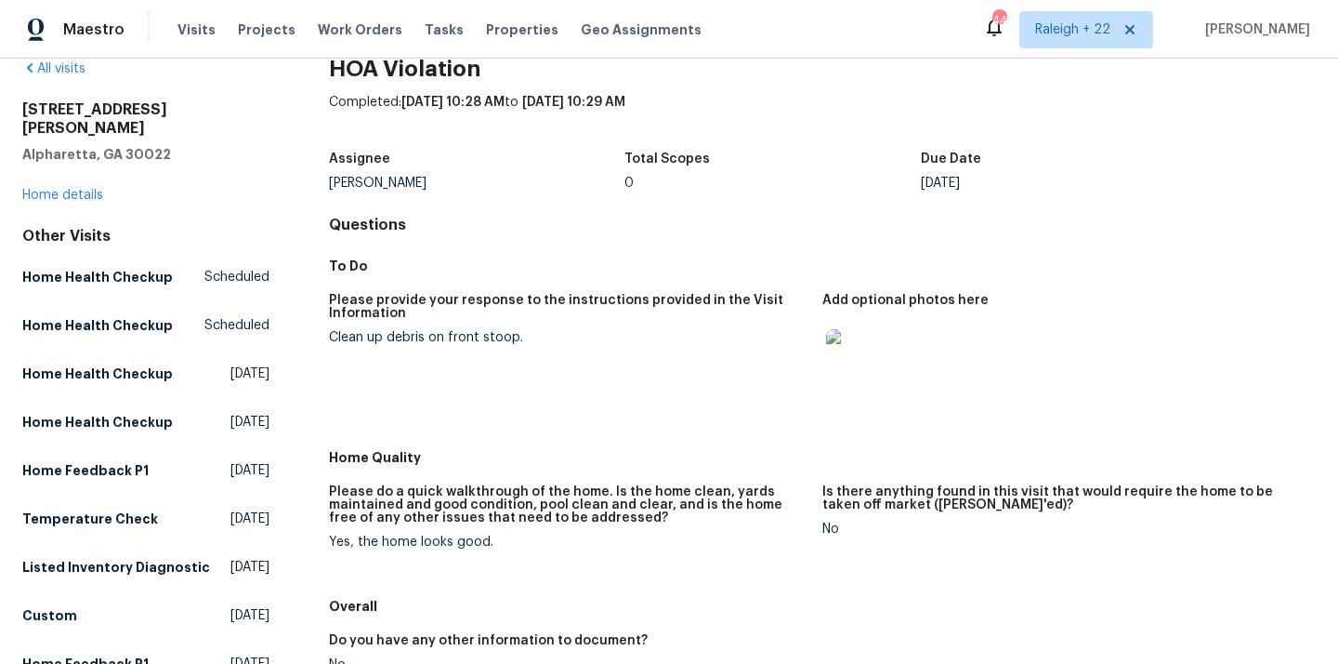
click at [853, 358] on img at bounding box center [855, 358] width 59 height 59
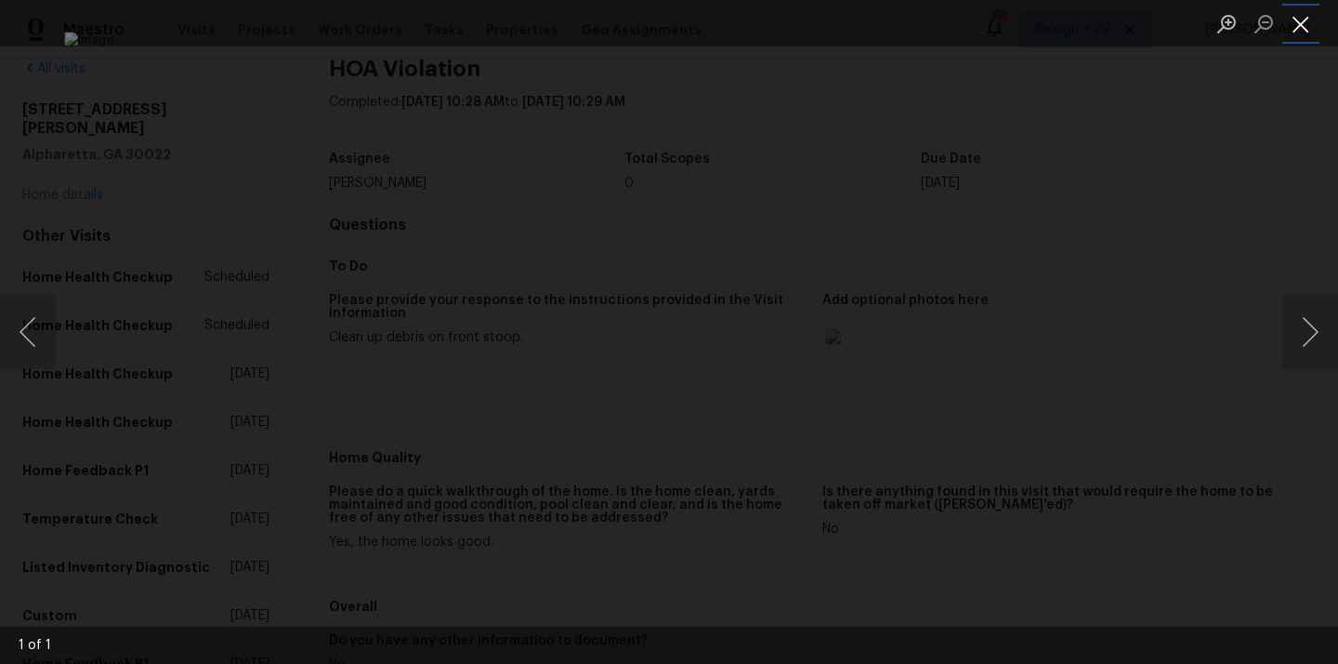
click at [1293, 20] on button "Close lightbox" at bounding box center [1301, 23] width 37 height 33
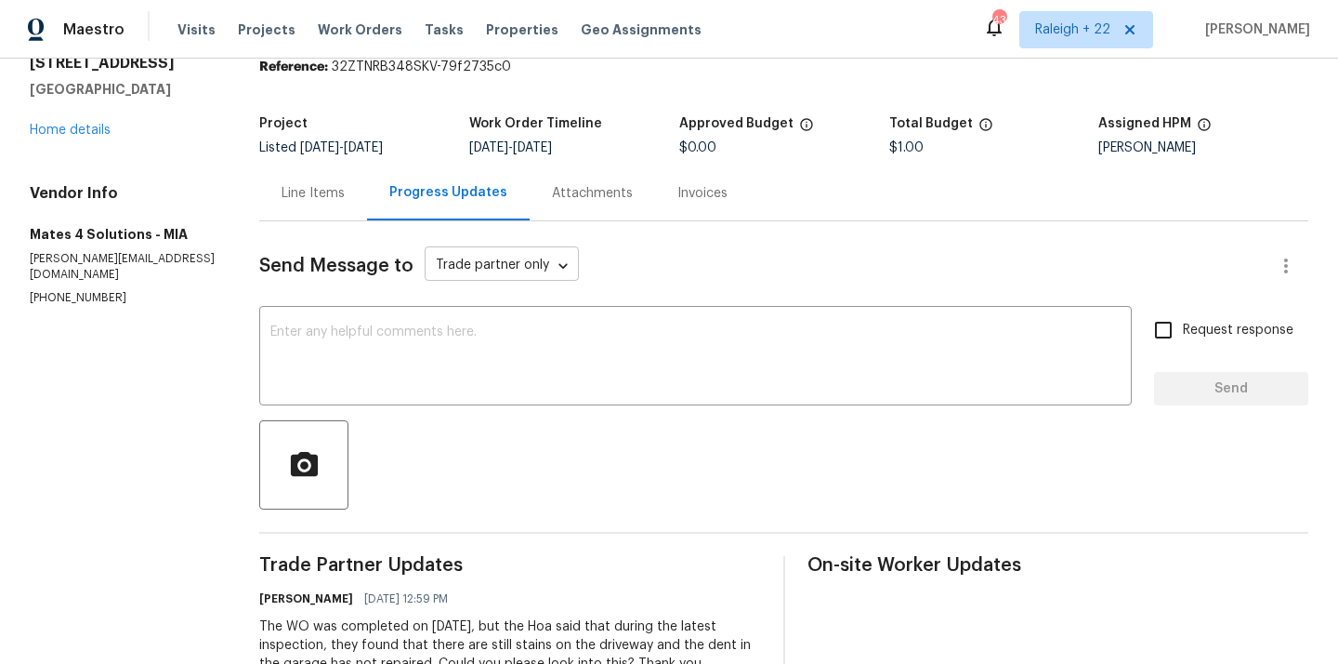
scroll to position [59, 0]
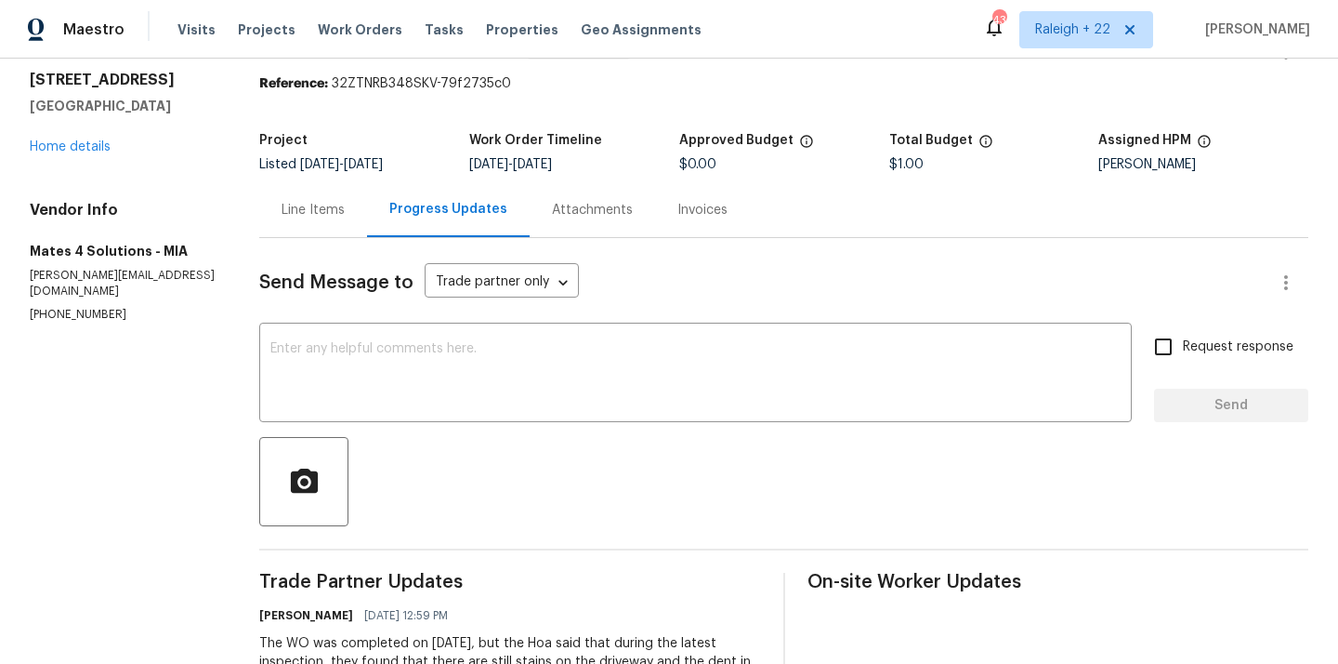
click at [323, 216] on div "Line Items" at bounding box center [313, 210] width 63 height 19
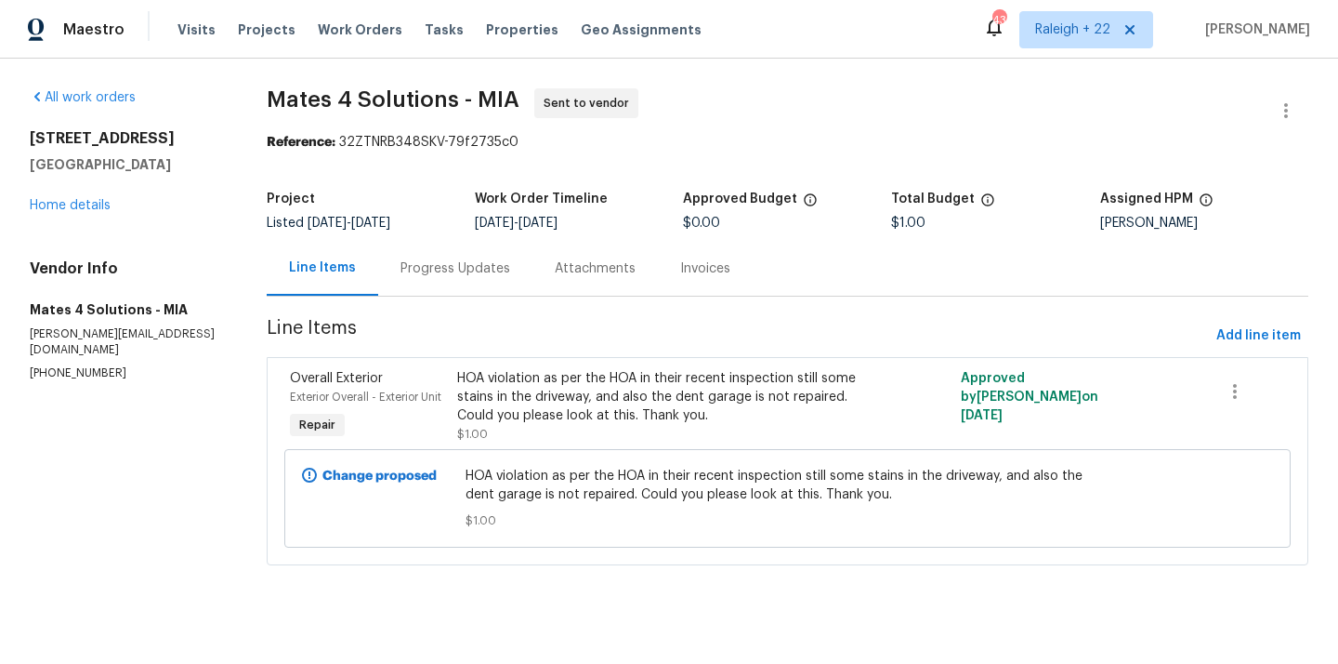
click at [490, 270] on div "Progress Updates" at bounding box center [456, 268] width 110 height 19
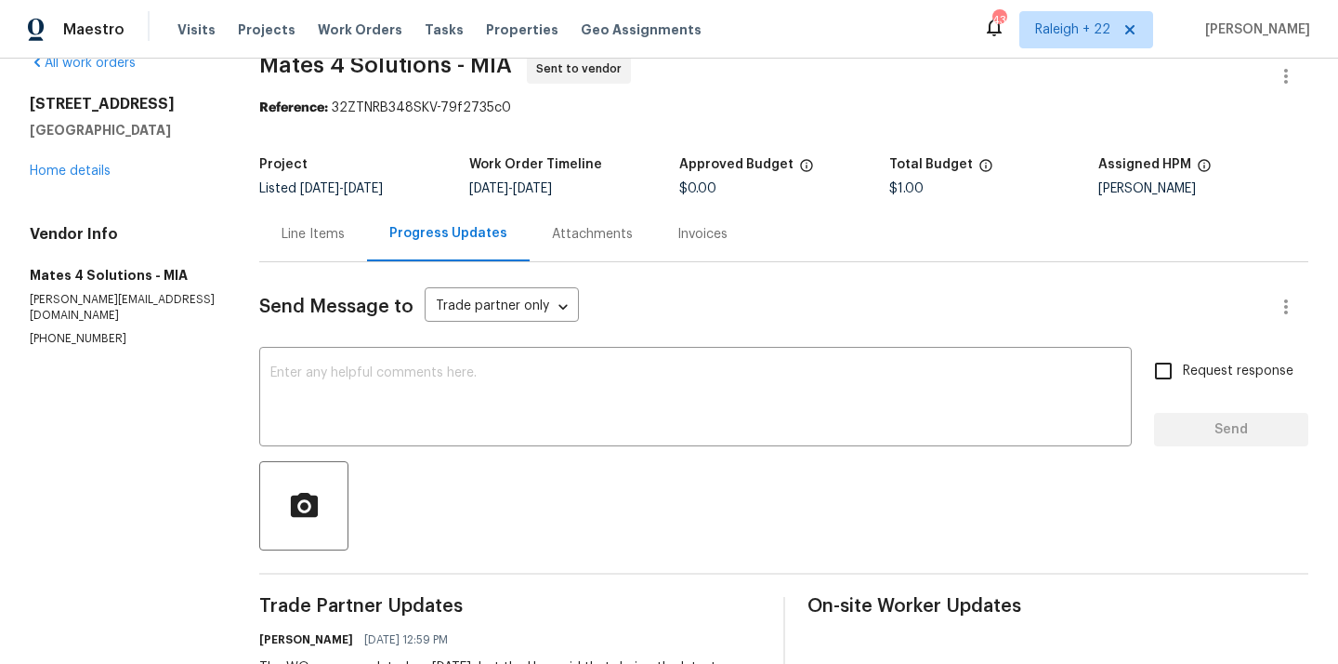
scroll to position [46, 0]
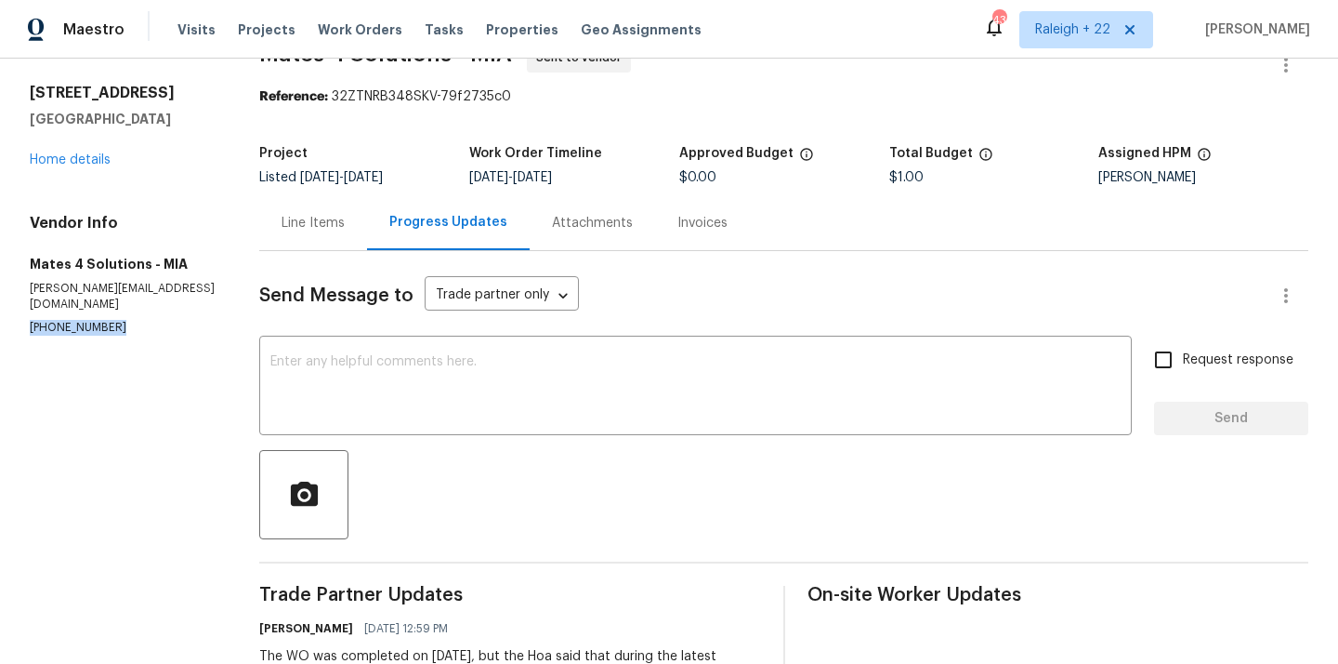
drag, startPoint x: 31, startPoint y: 311, endPoint x: 127, endPoint y: 311, distance: 96.7
click at [127, 320] on p "[PHONE_NUMBER]" at bounding box center [122, 328] width 185 height 16
copy p "[PHONE_NUMBER]"
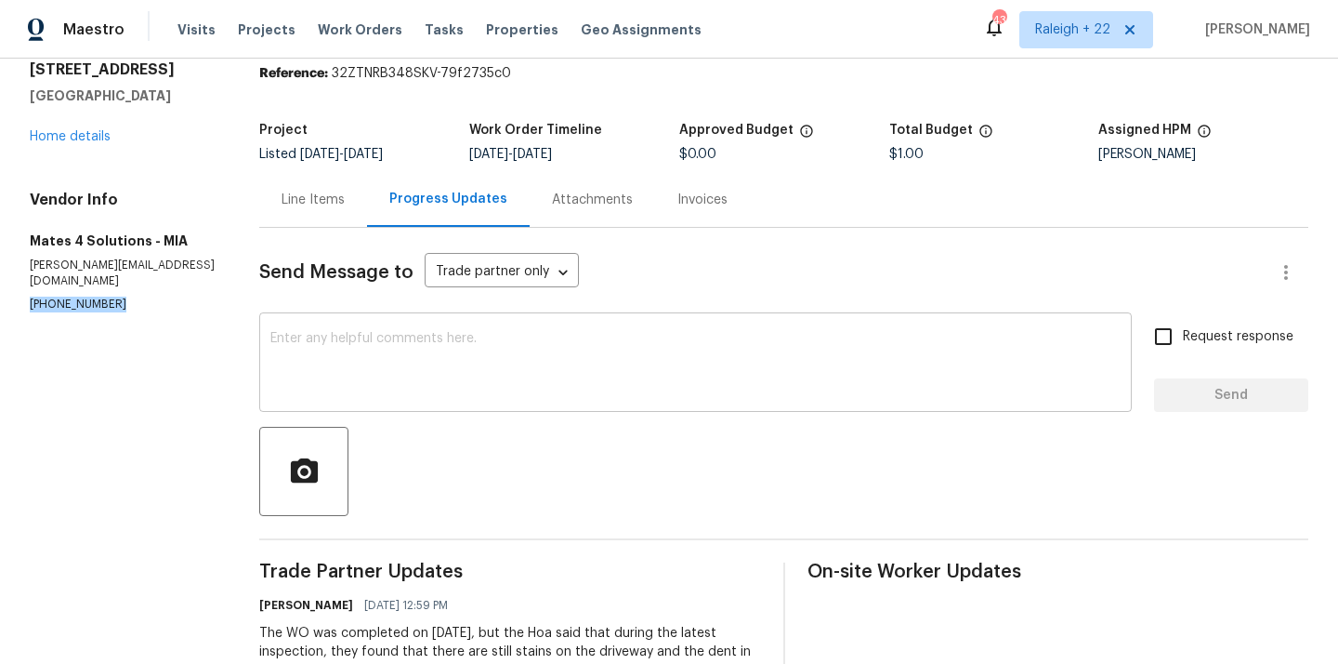
scroll to position [56, 0]
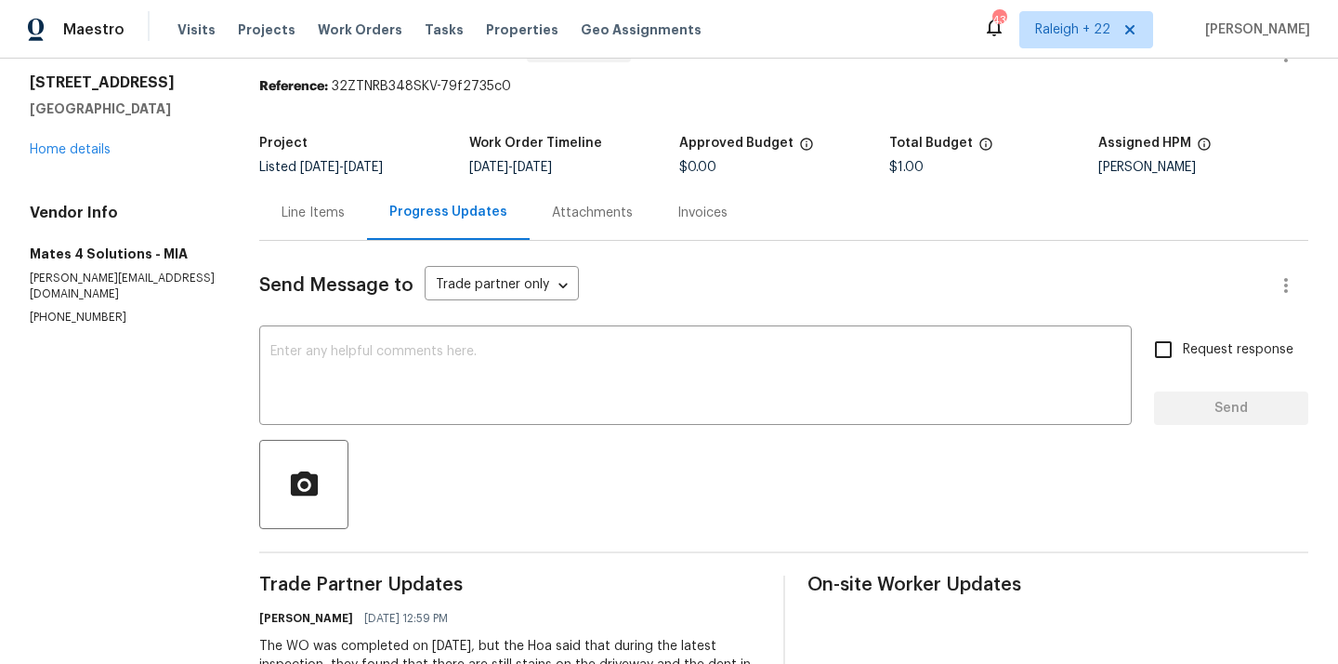
click at [329, 211] on div "Line Items" at bounding box center [313, 213] width 63 height 19
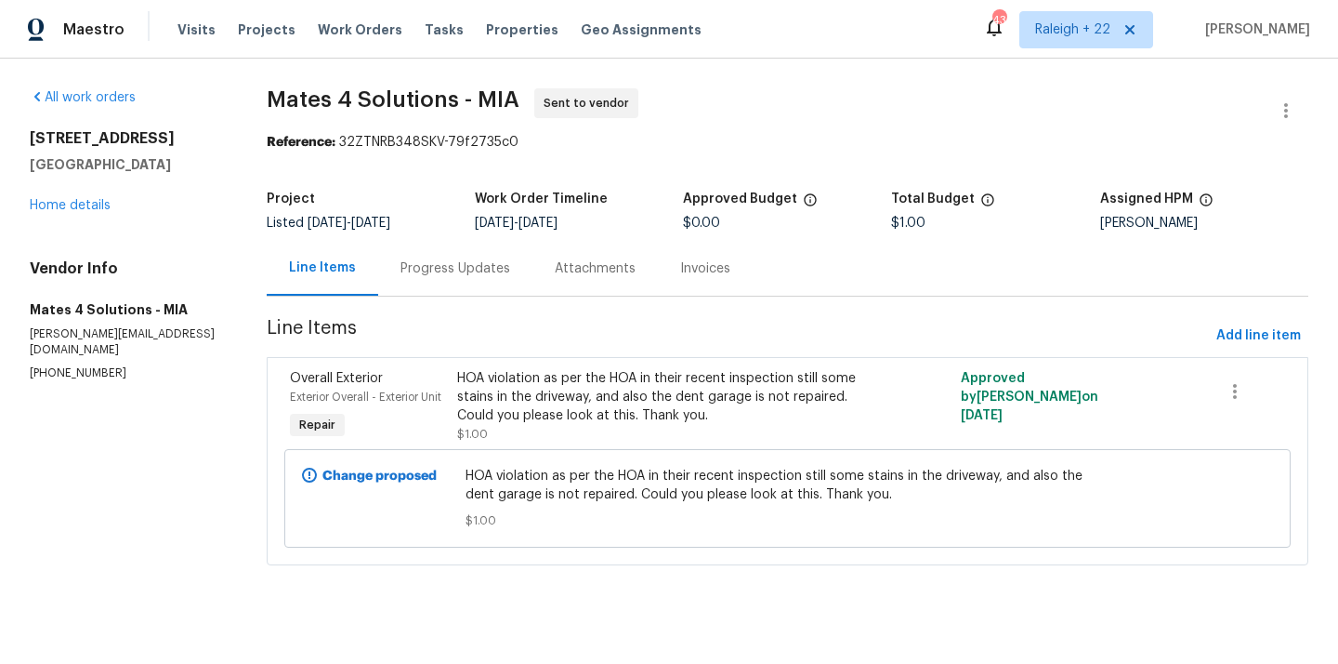
click at [484, 268] on div "Progress Updates" at bounding box center [456, 268] width 110 height 19
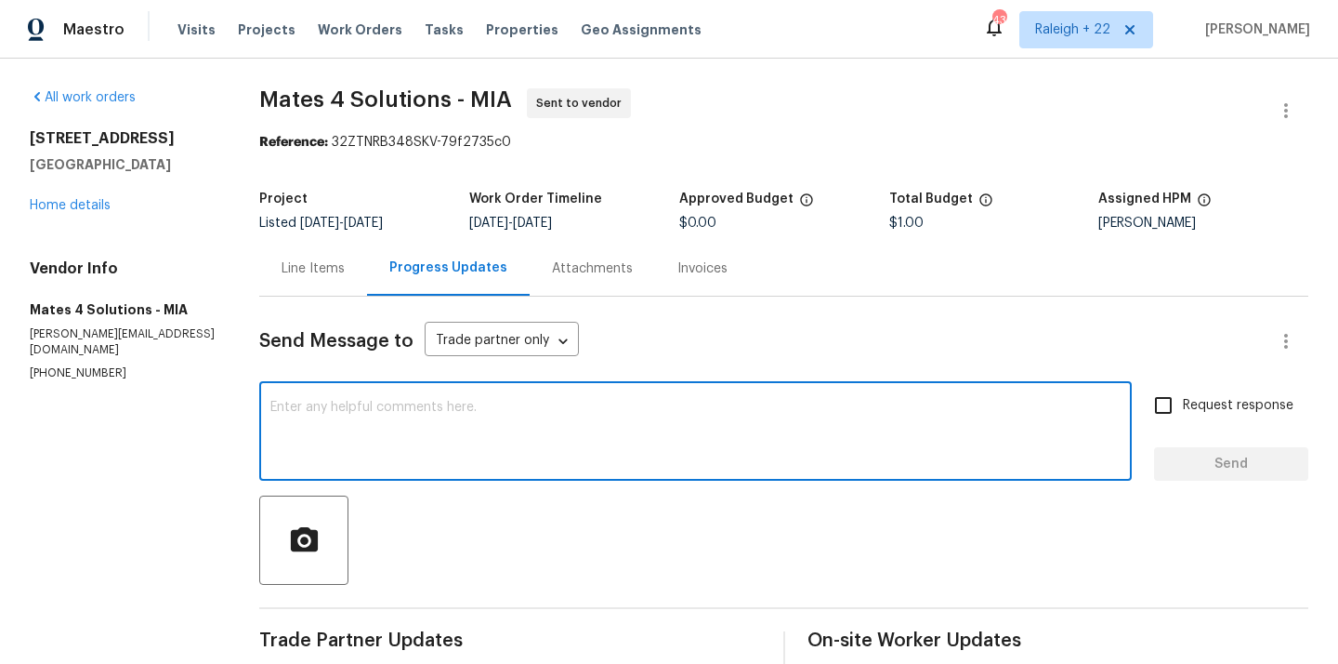
click at [530, 421] on textarea at bounding box center [695, 433] width 850 height 65
type textarea "Hi could you please reply on this?"
click at [1170, 405] on input "Request response" at bounding box center [1163, 405] width 39 height 39
checkbox input "true"
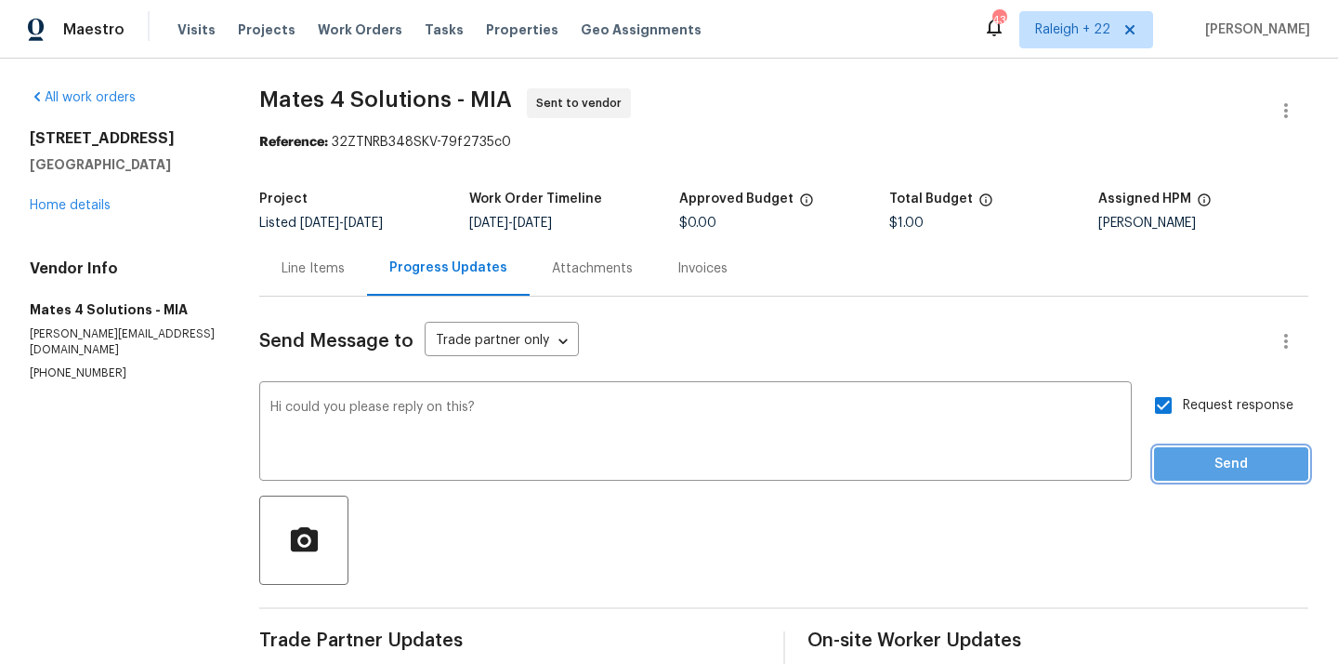
click at [1183, 471] on span "Send" at bounding box center [1231, 464] width 125 height 23
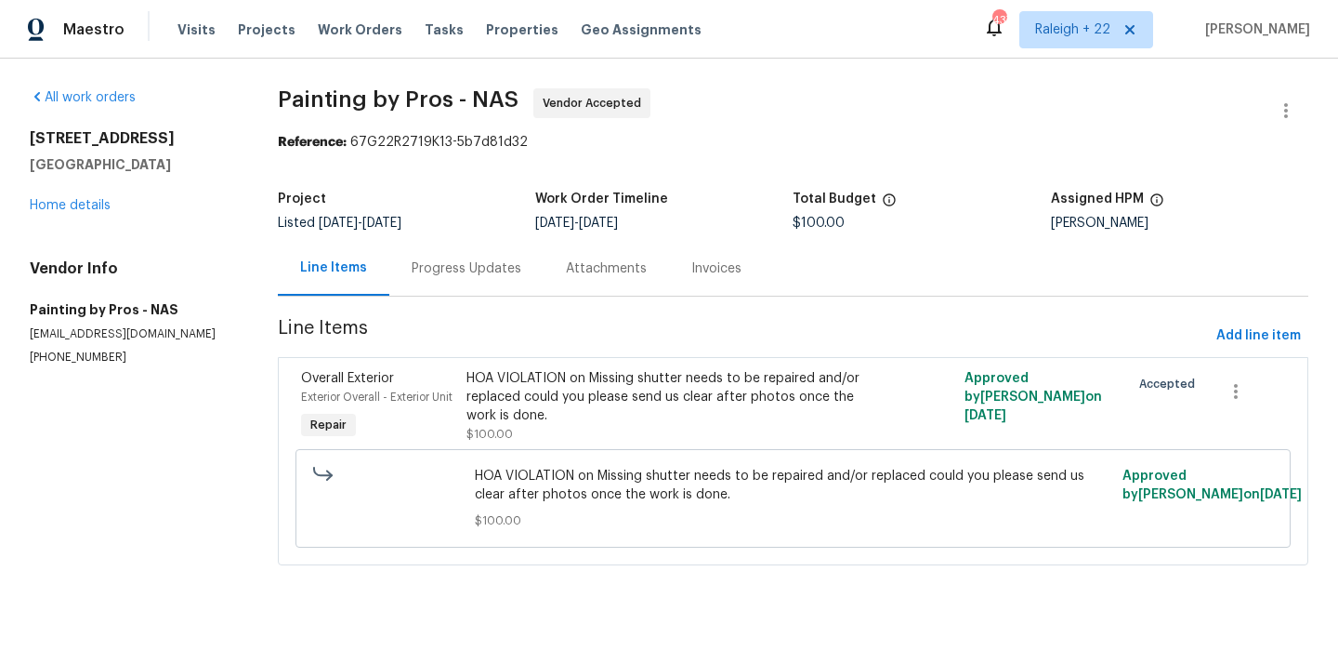
click at [498, 279] on div "Progress Updates" at bounding box center [466, 268] width 154 height 55
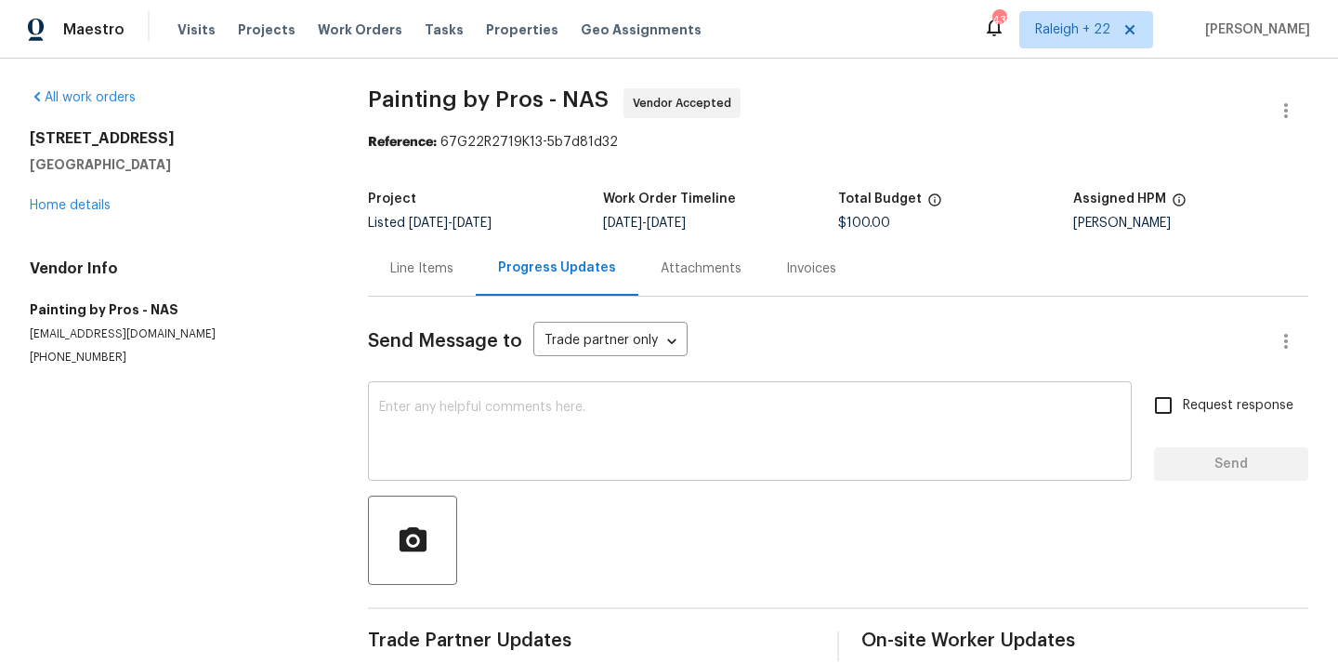
scroll to position [27, 0]
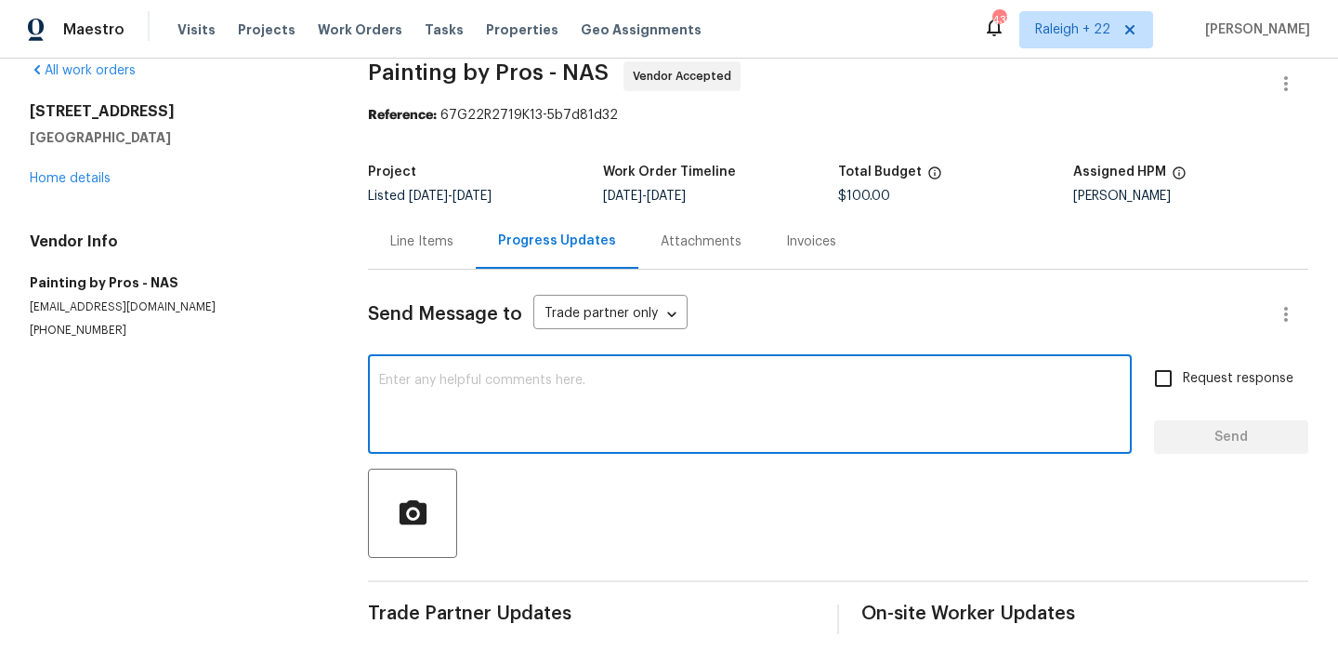
click at [517, 393] on textarea at bounding box center [750, 406] width 742 height 65
type textarea "Hi can i know when this WO will be scheduled?"
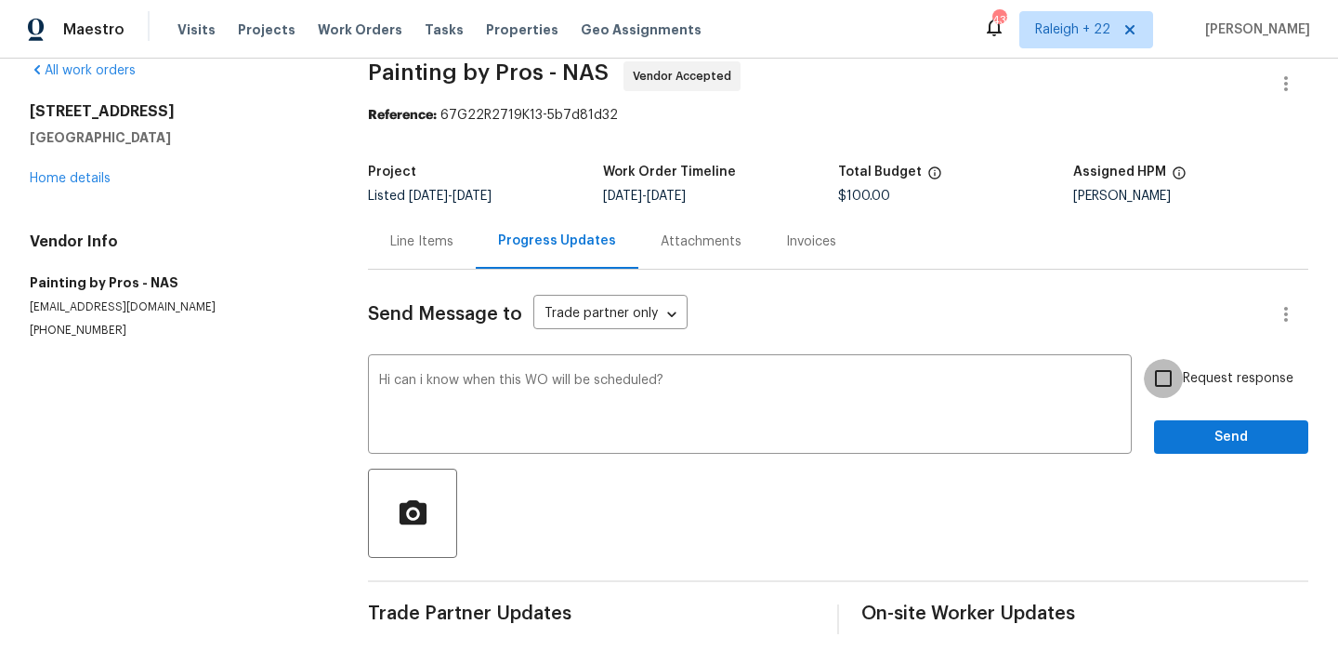
drag, startPoint x: 1170, startPoint y: 373, endPoint x: 1171, endPoint y: 428, distance: 54.8
click at [1170, 374] on input "Request response" at bounding box center [1163, 378] width 39 height 39
checkbox input "true"
click at [1172, 440] on span "Send" at bounding box center [1231, 437] width 125 height 23
